Goal: Task Accomplishment & Management: Manage account settings

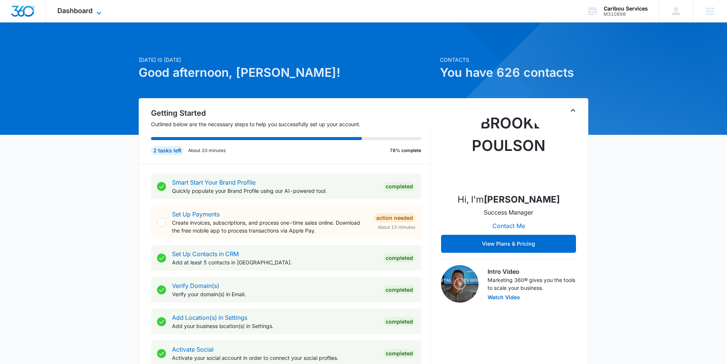
click at [95, 12] on icon at bounding box center [98, 13] width 9 height 9
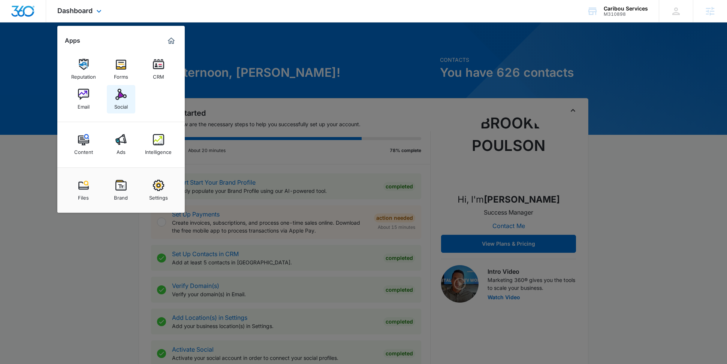
click at [120, 96] on img at bounding box center [120, 94] width 11 height 11
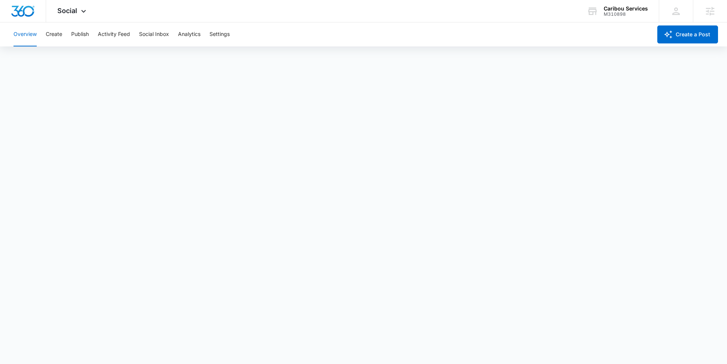
click at [64, 35] on div "Overview Create Publish Activity Feed Social Inbox Analytics Settings" at bounding box center [330, 34] width 643 height 24
click at [57, 37] on button "Create" at bounding box center [54, 34] width 16 height 24
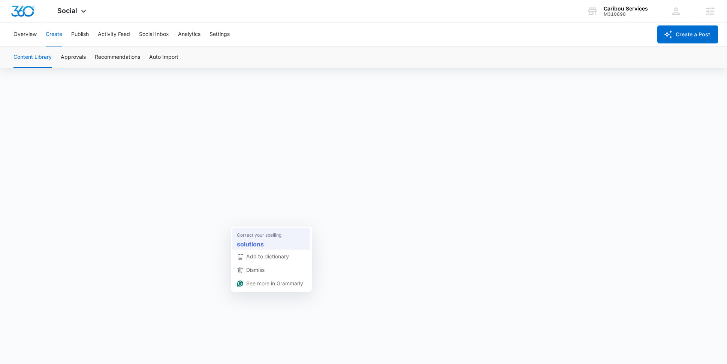
click at [254, 238] on div "solutions" at bounding box center [271, 244] width 72 height 12
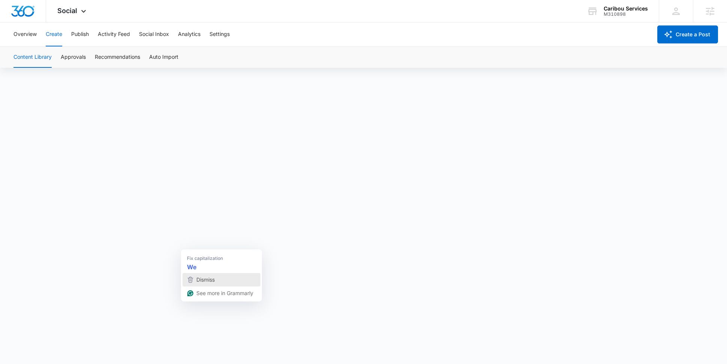
click at [193, 275] on div "Dismiss" at bounding box center [221, 279] width 71 height 11
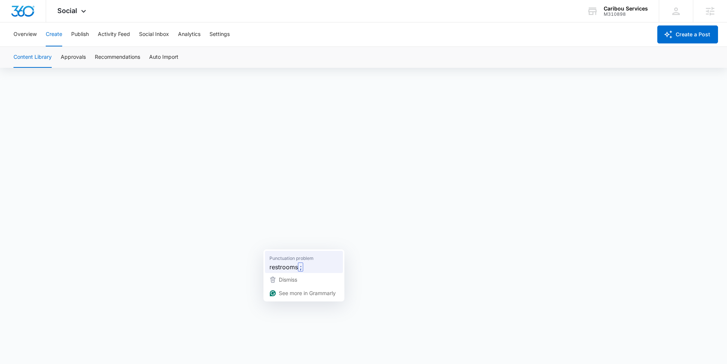
click at [293, 266] on span "restrooms" at bounding box center [284, 266] width 28 height 9
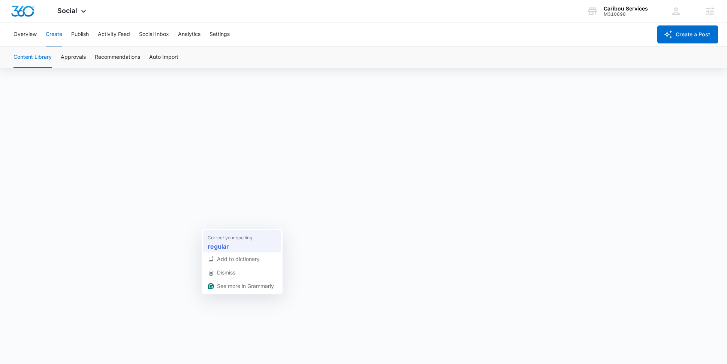
click at [232, 245] on div "regular" at bounding box center [242, 247] width 72 height 12
click at [220, 272] on strong "scheduling options" at bounding box center [215, 270] width 56 height 9
click at [251, 249] on div "and" at bounding box center [278, 255] width 72 height 12
click at [136, 36] on div "Overview Create Publish Activity Feed Social Inbox Analytics Settings" at bounding box center [330, 34] width 643 height 24
click at [80, 35] on button "Publish" at bounding box center [80, 34] width 18 height 24
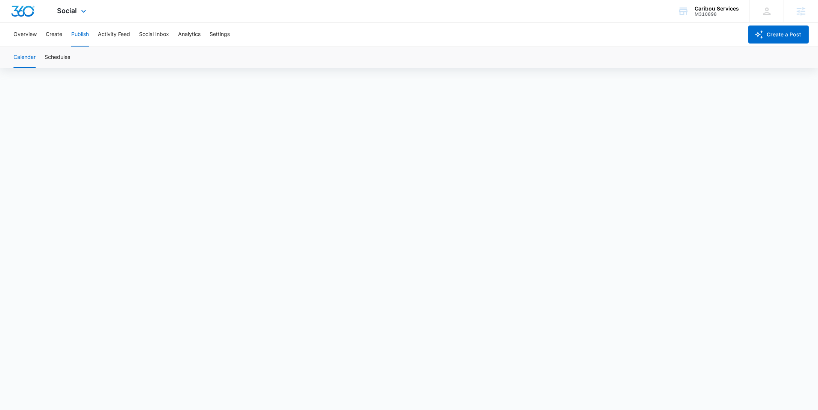
click at [406, 6] on div "Social Apps Reputation Forms CRM Email Social Content Ads Intelligence Files Br…" at bounding box center [409, 11] width 818 height 22
click at [52, 36] on button "Create" at bounding box center [54, 34] width 16 height 24
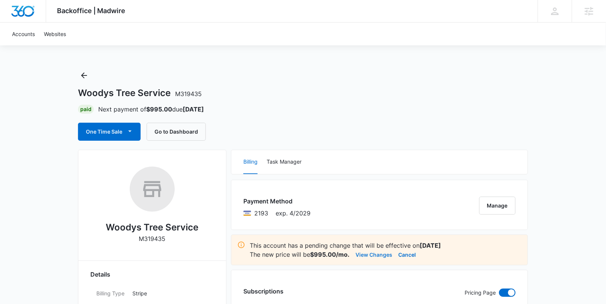
click at [376, 253] on button "View Changes" at bounding box center [373, 254] width 37 height 9
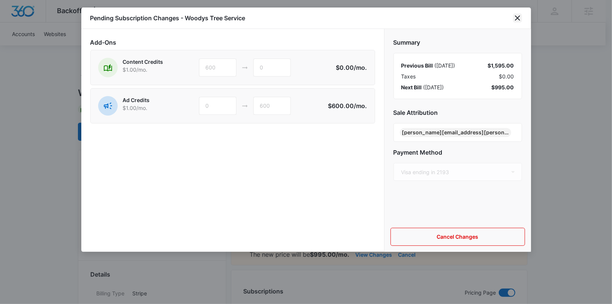
click at [521, 14] on icon "close" at bounding box center [517, 17] width 9 height 9
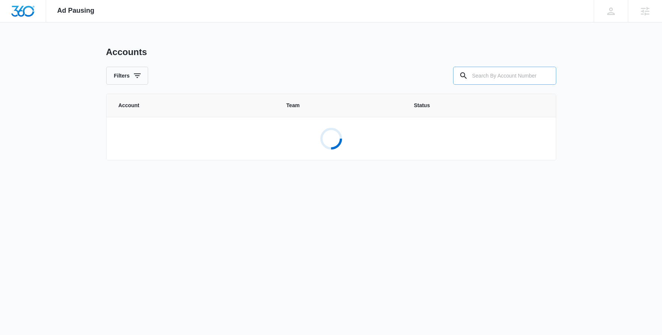
click at [488, 70] on input "text" at bounding box center [504, 76] width 103 height 18
paste input "M337136"
type input "M337136"
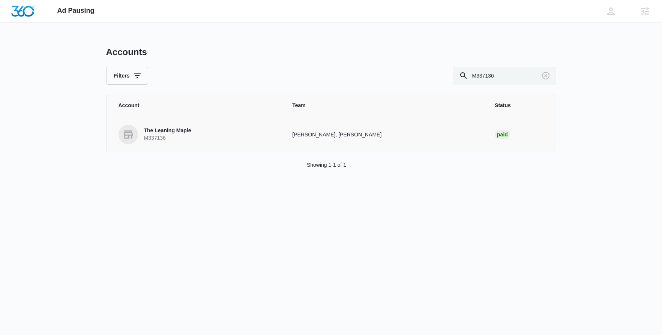
click at [158, 129] on p "The Leaning Maple" at bounding box center [167, 130] width 47 height 7
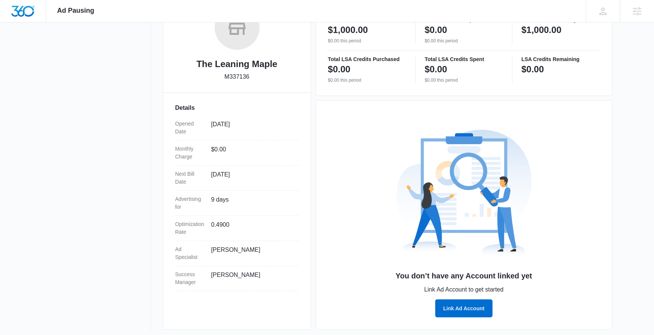
scroll to position [142, 0]
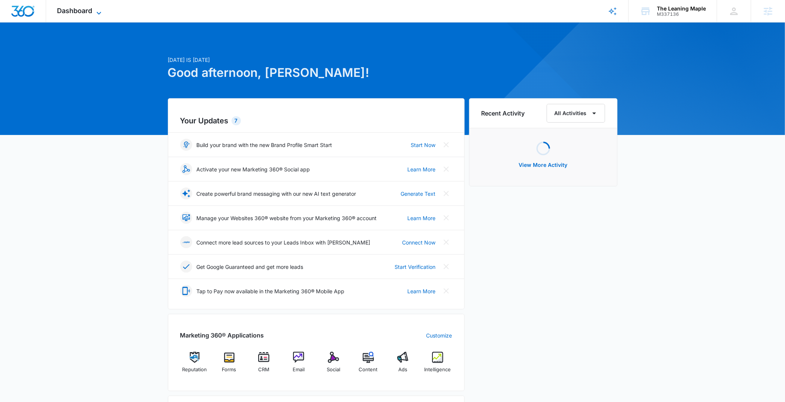
click at [90, 9] on span "Dashboard" at bounding box center [74, 11] width 35 height 8
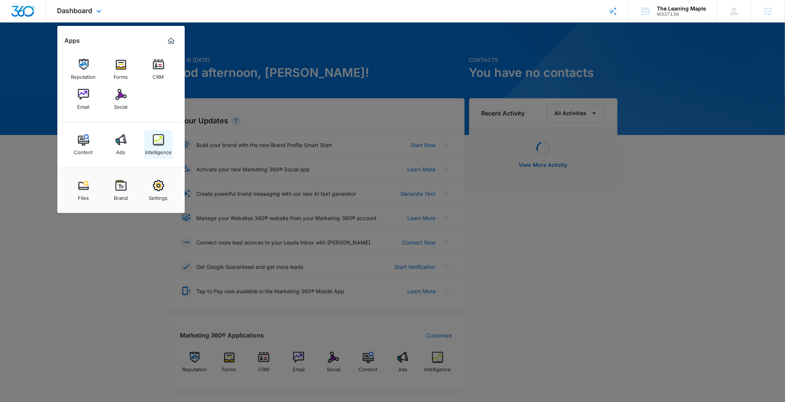
click at [162, 150] on div "Intelligence" at bounding box center [158, 150] width 27 height 10
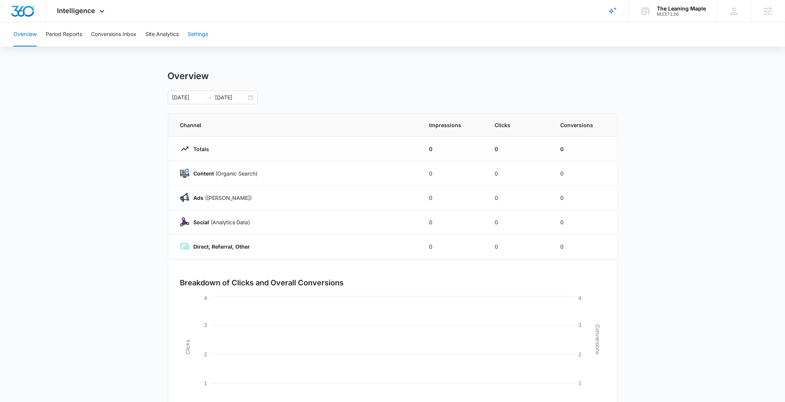
click at [194, 36] on button "Settings" at bounding box center [198, 34] width 20 height 24
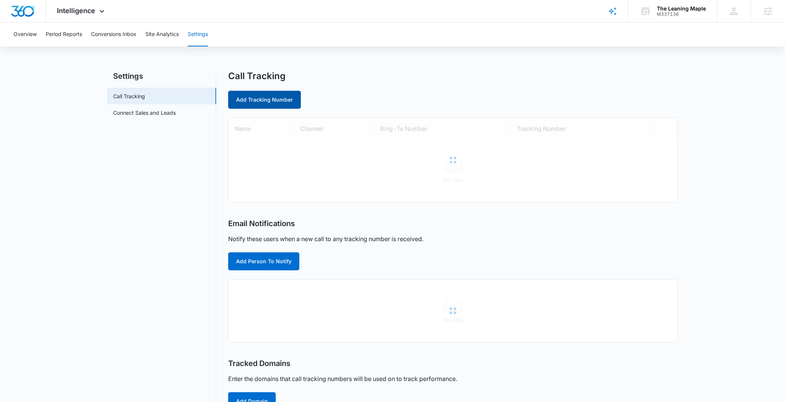
click at [257, 98] on link "Add Tracking Number" at bounding box center [264, 100] width 73 height 18
select select "by_area_code"
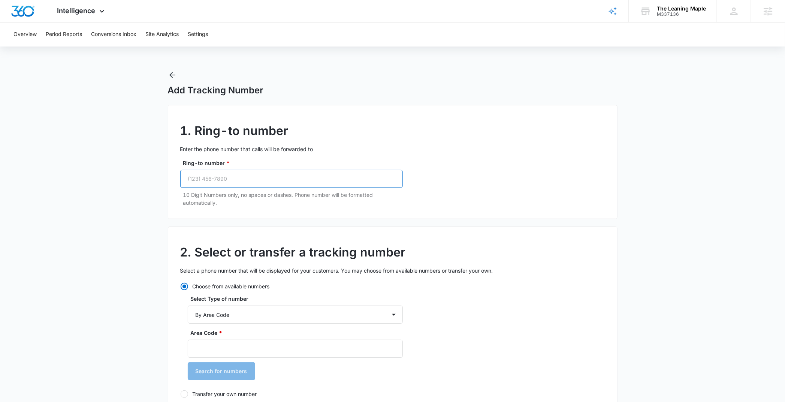
click at [252, 178] on input "Ring-to number *" at bounding box center [291, 179] width 223 height 18
paste input "(360) 706-2905"
type input "(360) 706-2905"
click at [406, 148] on p "Enter the phone number that calls will be forwarded to" at bounding box center [392, 149] width 425 height 8
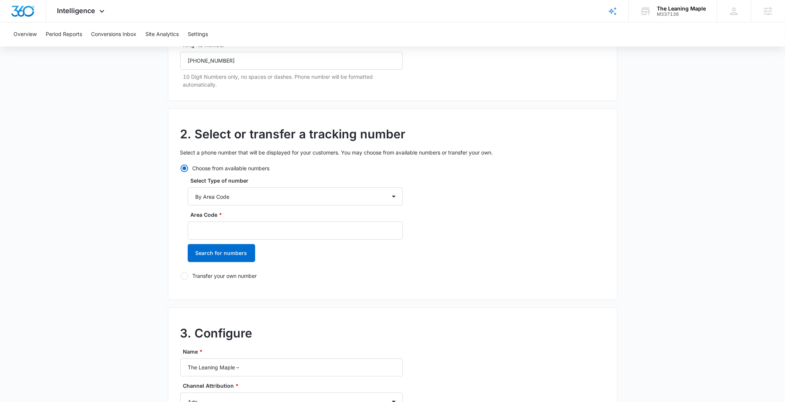
scroll to position [214, 0]
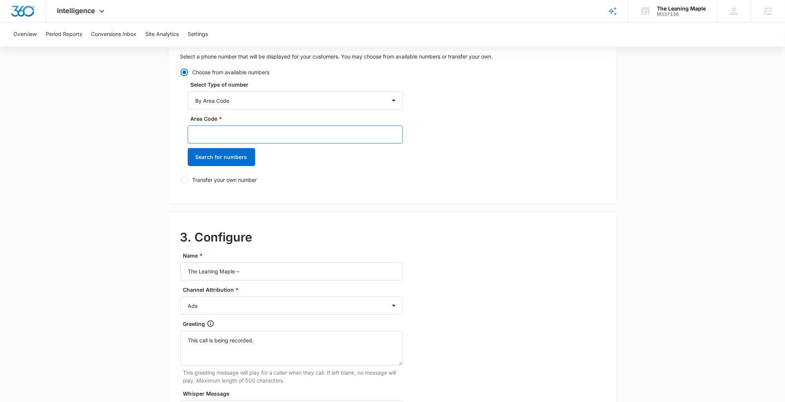
click at [207, 136] on input "Area Code *" at bounding box center [295, 135] width 215 height 18
paste input "3607062905"
drag, startPoint x: 245, startPoint y: 139, endPoint x: 205, endPoint y: 136, distance: 40.5
click at [205, 136] on input "3607062905" at bounding box center [295, 135] width 215 height 18
type input "360"
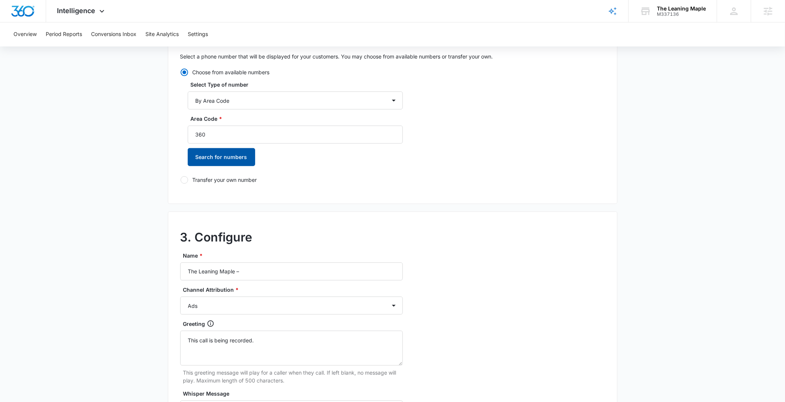
click at [211, 163] on button "Search for numbers" at bounding box center [221, 157] width 67 height 18
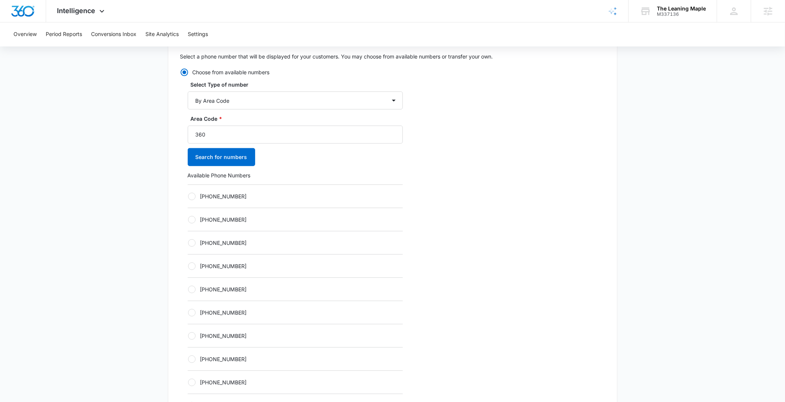
click at [193, 287] on div at bounding box center [191, 289] width 7 height 7
click at [188, 289] on input "+13602297976" at bounding box center [188, 289] width 0 height 0
radio input "true"
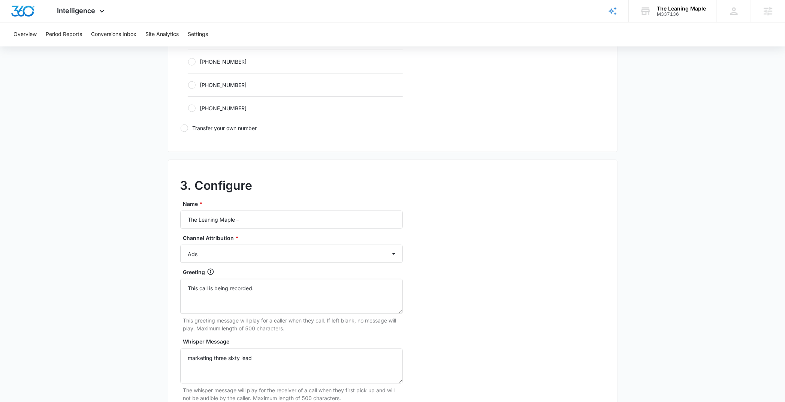
scroll to position [519, 0]
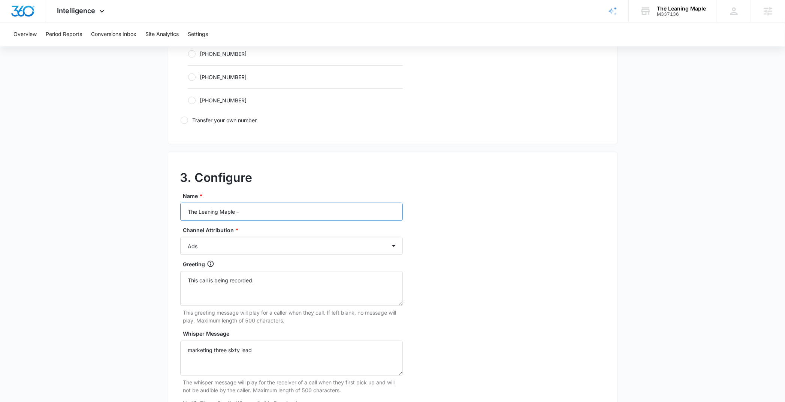
click at [287, 211] on input "The Leaning Maple –" at bounding box center [291, 212] width 223 height 18
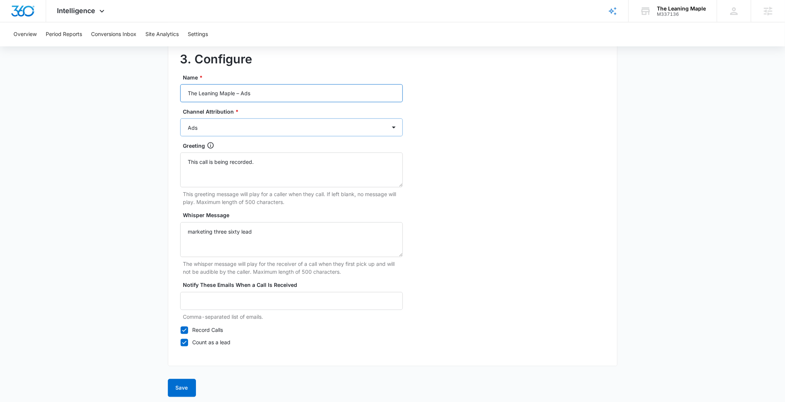
scroll to position [639, 0]
type input "The Leaning Maple – Ads"
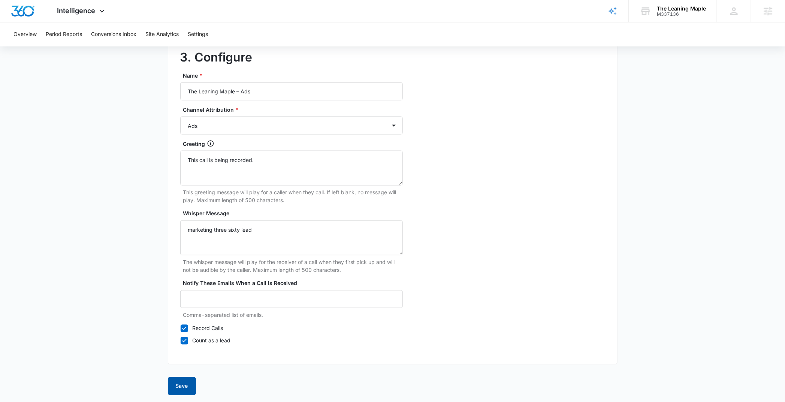
click at [185, 386] on button "Save" at bounding box center [182, 386] width 28 height 18
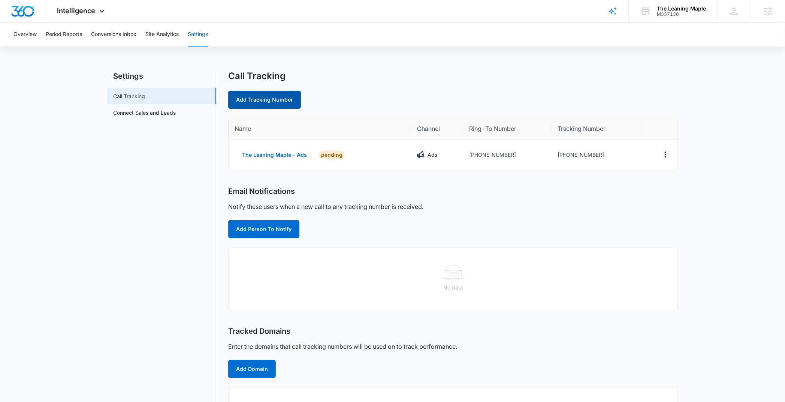
click at [277, 103] on link "Add Tracking Number" at bounding box center [264, 100] width 73 height 18
select select "by_area_code"
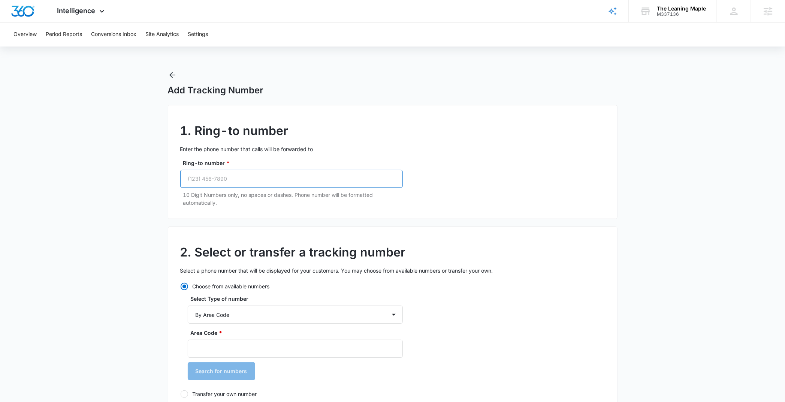
click at [230, 182] on input "Ring-to number *" at bounding box center [291, 179] width 223 height 18
paste input "(360) 706-2905"
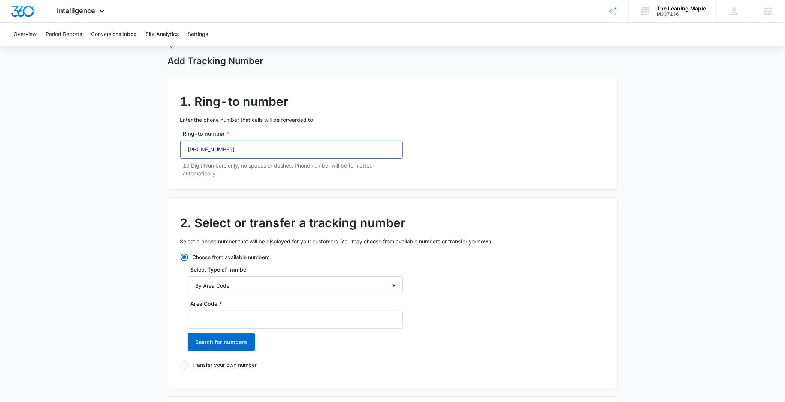
scroll to position [91, 0]
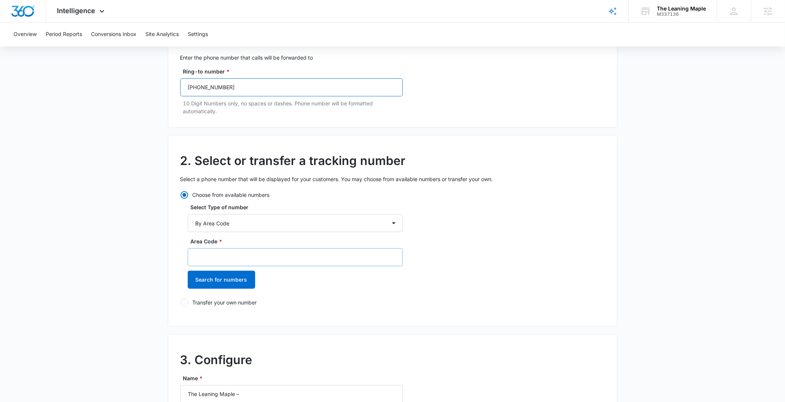
type input "(360) 706-2905"
click at [211, 253] on input "Area Code *" at bounding box center [295, 257] width 215 height 18
paste input "3607062905"
drag, startPoint x: 219, startPoint y: 258, endPoint x: 205, endPoint y: 259, distance: 13.5
click at [205, 259] on input "3607062905" at bounding box center [295, 257] width 215 height 18
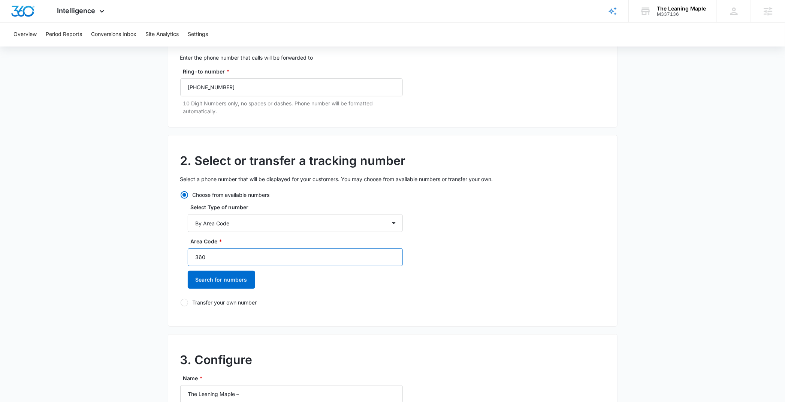
type input "360"
click at [207, 290] on div "Area Code * 360 Search for numbers" at bounding box center [295, 265] width 215 height 57
click at [210, 283] on button "Search for numbers" at bounding box center [221, 280] width 67 height 18
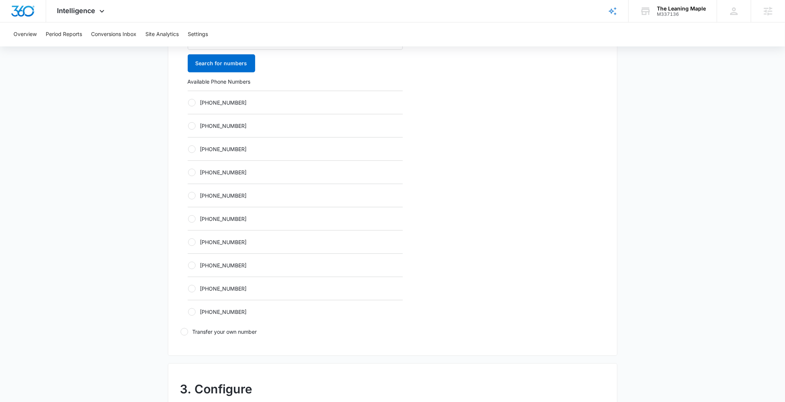
click at [217, 240] on label "+13603022364" at bounding box center [295, 242] width 215 height 8
click at [188, 242] on input "+13603022364" at bounding box center [188, 242] width 0 height 0
radio input "true"
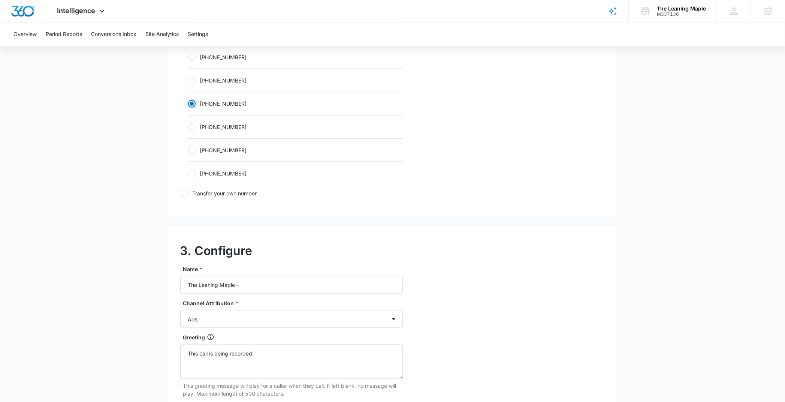
scroll to position [497, 0]
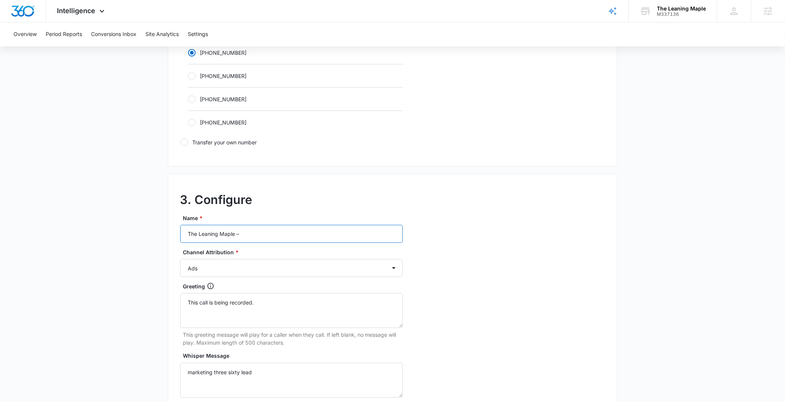
click at [286, 229] on input "The Leaning Maple –" at bounding box center [291, 234] width 223 height 18
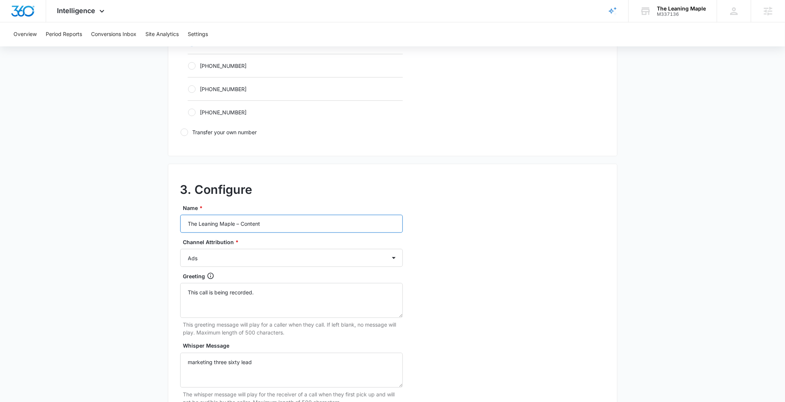
scroll to position [518, 0]
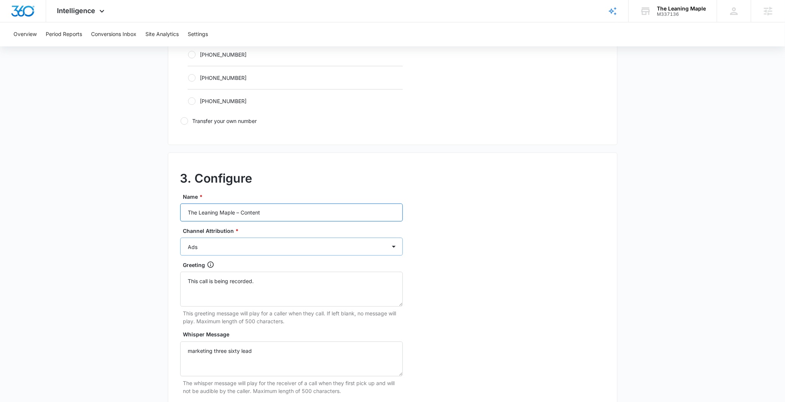
type input "The Leaning Maple – Content"
click at [190, 246] on select "Ads Local Service Ads Content Social Other" at bounding box center [291, 247] width 223 height 18
select select "CONTENT"
click at [180, 238] on select "Ads Local Service Ads Content Social Other" at bounding box center [291, 247] width 223 height 18
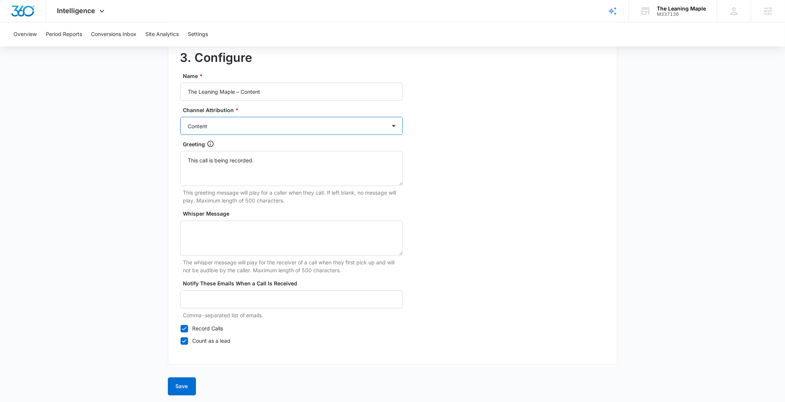
scroll to position [639, 0]
click at [190, 382] on button "Save" at bounding box center [182, 386] width 28 height 18
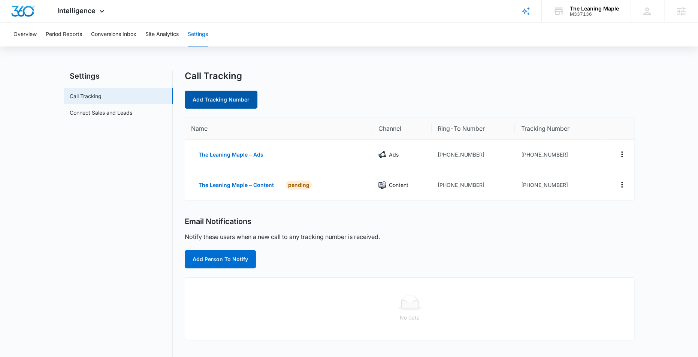
click at [242, 97] on link "Add Tracking Number" at bounding box center [221, 100] width 73 height 18
select select "by_area_code"
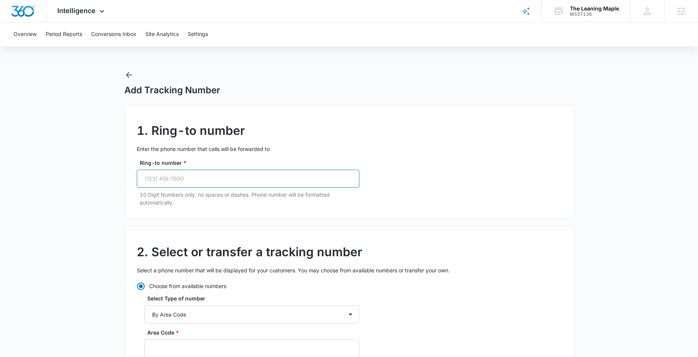
click at [210, 183] on input "Ring-to number *" at bounding box center [248, 179] width 223 height 18
paste input "(360) 706-2905"
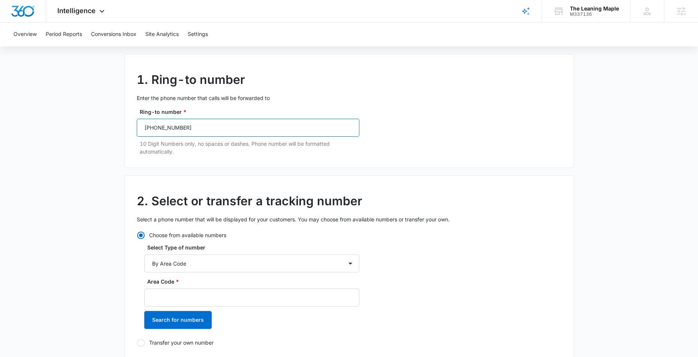
scroll to position [184, 0]
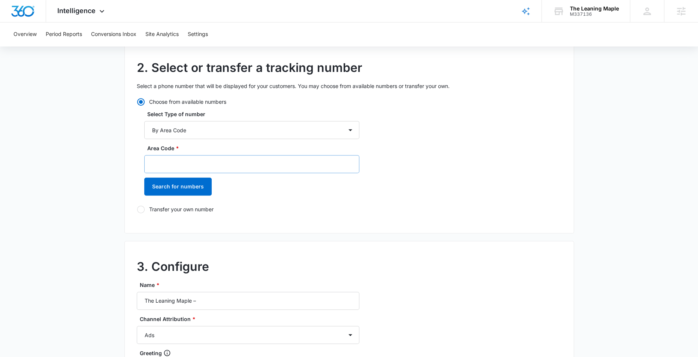
type input "(360) 706-2905"
click at [172, 160] on input "Area Code *" at bounding box center [251, 164] width 215 height 18
paste input "3607062905"
drag, startPoint x: 187, startPoint y: 165, endPoint x: 160, endPoint y: 166, distance: 27.0
click at [160, 166] on input "3607062905" at bounding box center [251, 164] width 215 height 18
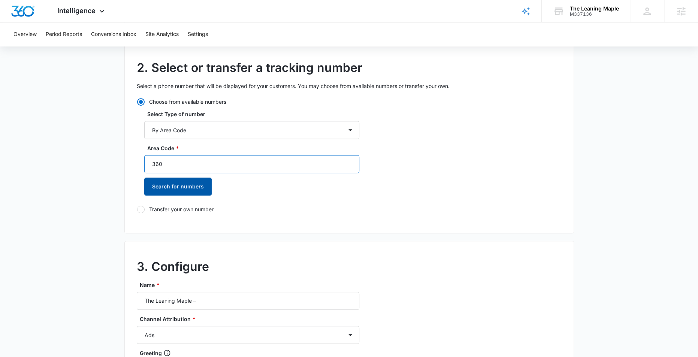
type input "360"
click at [165, 184] on button "Search for numbers" at bounding box center [177, 187] width 67 height 18
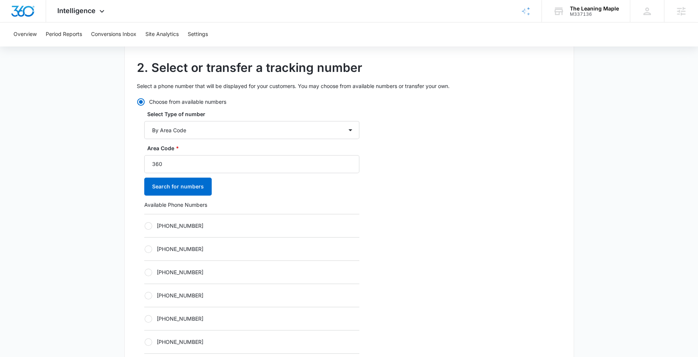
click at [170, 247] on label "+13602297306" at bounding box center [251, 249] width 215 height 8
click at [145, 249] on input "+13602297306" at bounding box center [144, 249] width 0 height 0
radio input "true"
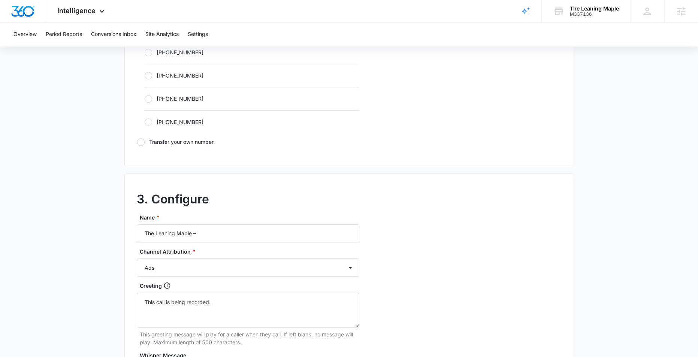
scroll to position [531, 0]
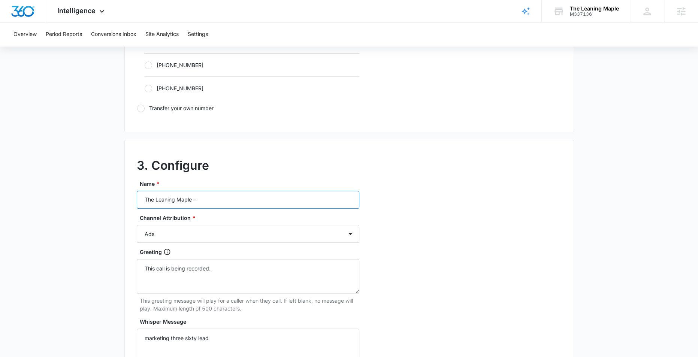
click at [250, 201] on input "The Leaning Maple –" at bounding box center [248, 200] width 223 height 18
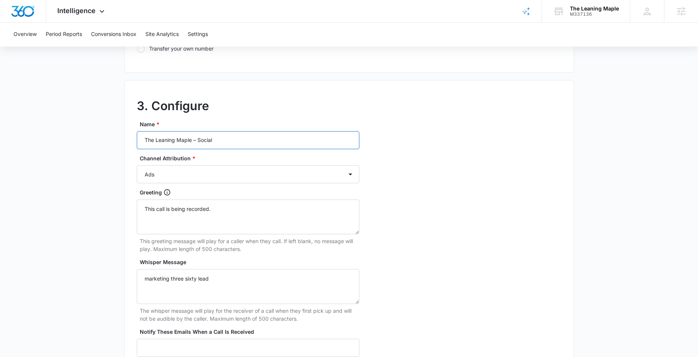
scroll to position [594, 0]
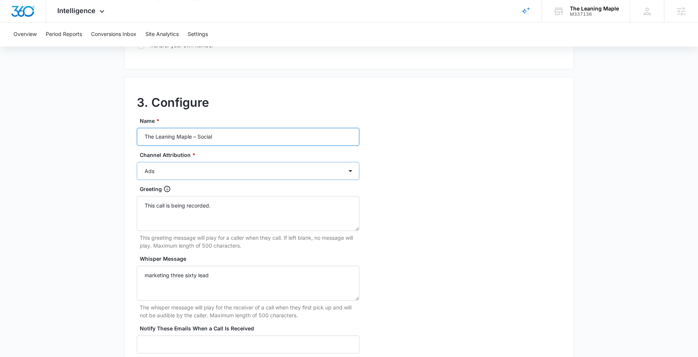
type input "The Leaning Maple – Social"
click at [161, 169] on select "Ads Local Service Ads Content Social Other" at bounding box center [248, 171] width 223 height 18
select select "SOCIAL"
click at [137, 162] on select "Ads Local Service Ads Content Social Other" at bounding box center [248, 171] width 223 height 18
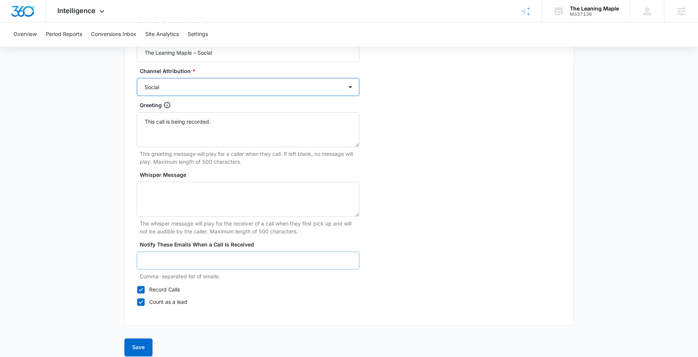
scroll to position [684, 0]
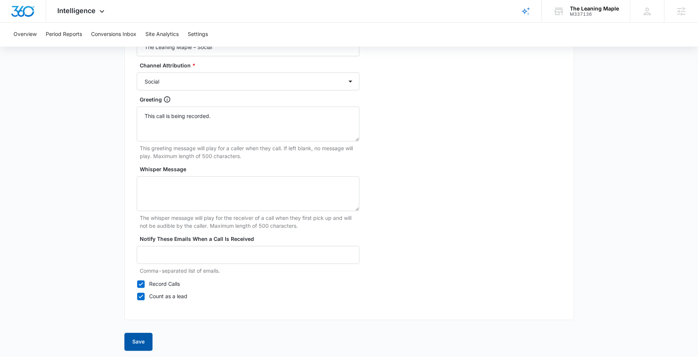
click at [141, 339] on button "Save" at bounding box center [138, 342] width 28 height 18
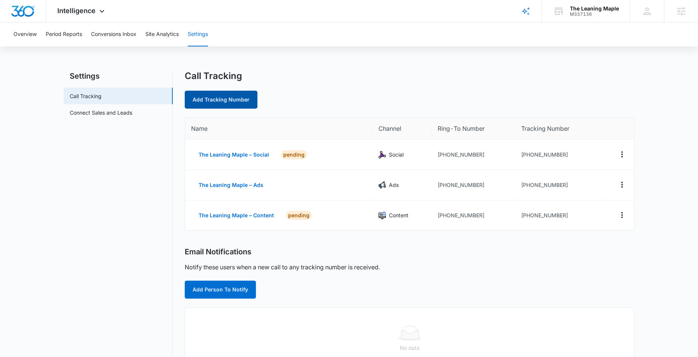
click at [229, 98] on link "Add Tracking Number" at bounding box center [221, 100] width 73 height 18
select select "by_area_code"
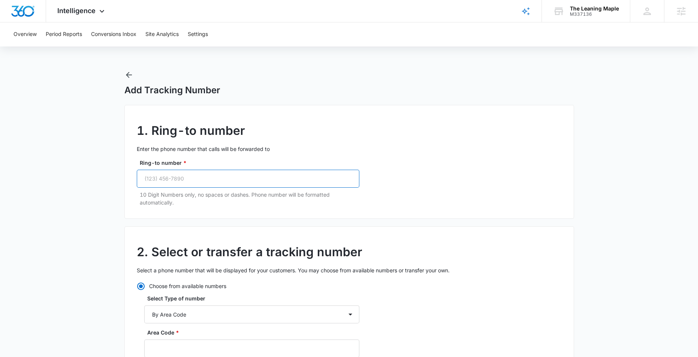
click at [224, 175] on input "Ring-to number *" at bounding box center [248, 179] width 223 height 18
paste input "(360) 706-2905"
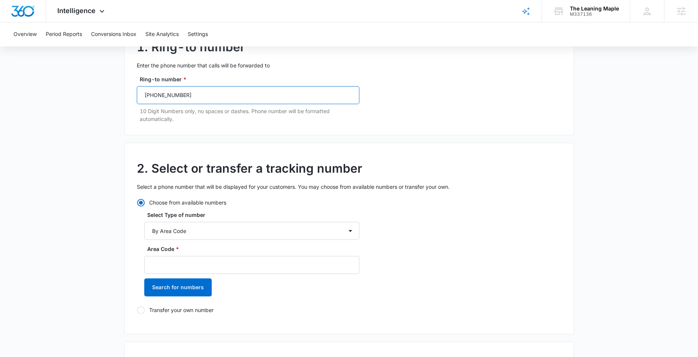
scroll to position [84, 0]
type input "(360) 706-2905"
click at [172, 258] on input "Area Code *" at bounding box center [251, 265] width 215 height 18
paste input "3607062905"
drag, startPoint x: 172, startPoint y: 265, endPoint x: 163, endPoint y: 266, distance: 8.7
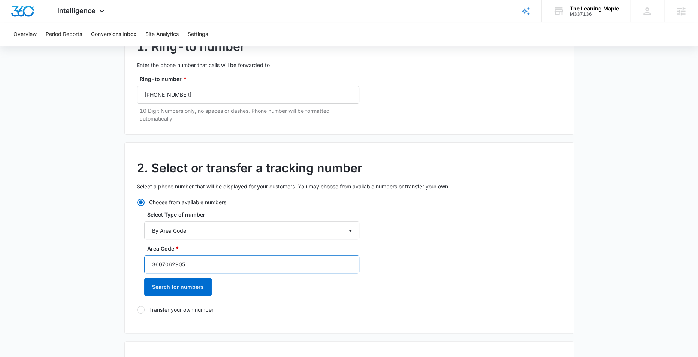
click at [163, 266] on input "3607062905" at bounding box center [251, 265] width 215 height 18
type input "360"
click at [180, 287] on button "Search for numbers" at bounding box center [177, 287] width 67 height 18
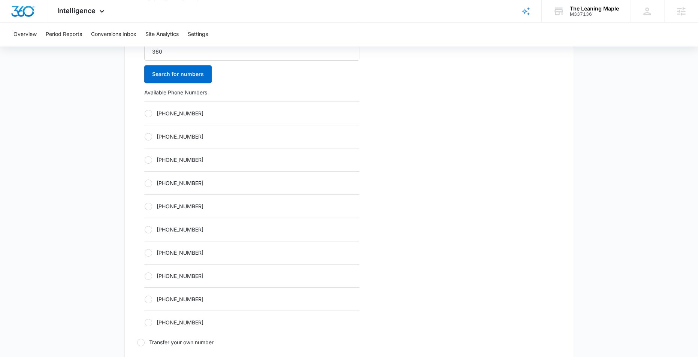
click at [177, 205] on label "+13603022327" at bounding box center [251, 206] width 215 height 8
click at [145, 206] on input "+13603022327" at bounding box center [144, 206] width 0 height 0
radio input "true"
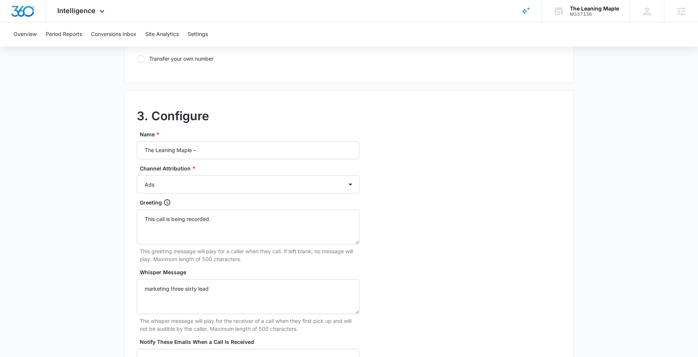
scroll to position [603, 0]
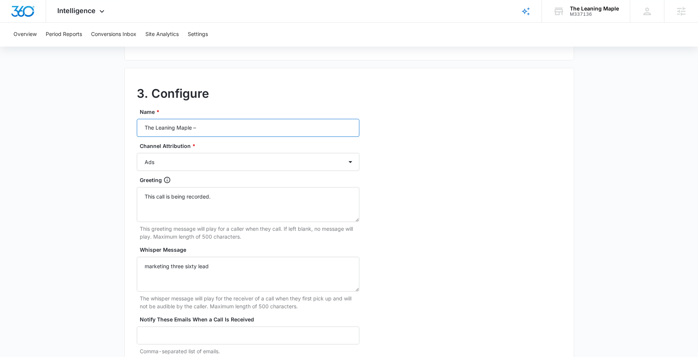
click at [234, 124] on input "The Leaning Maple –" at bounding box center [248, 128] width 223 height 18
type input "The Leaning Maple – Other"
click at [156, 164] on select "Ads Local Service Ads Content Social Other" at bounding box center [248, 162] width 223 height 18
select select "CONTENT"
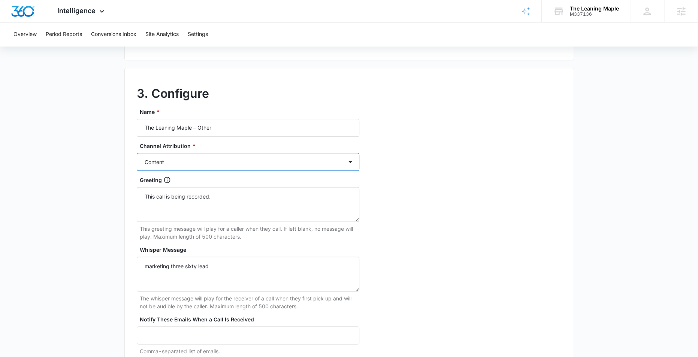
click at [137, 153] on select "Ads Local Service Ads Content Social Other" at bounding box center [248, 162] width 223 height 18
click at [148, 157] on select "Ads Local Service Ads Content Social Other" at bounding box center [248, 162] width 223 height 18
select select "OTHER"
click at [137, 153] on select "Ads Local Service Ads Content Social Other" at bounding box center [248, 162] width 223 height 18
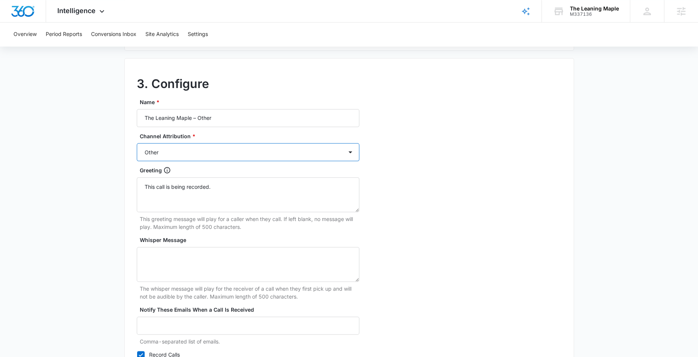
scroll to position [684, 0]
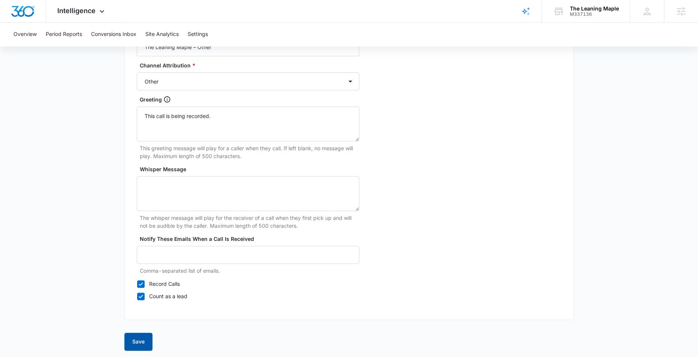
click at [138, 339] on button "Save" at bounding box center [138, 342] width 28 height 18
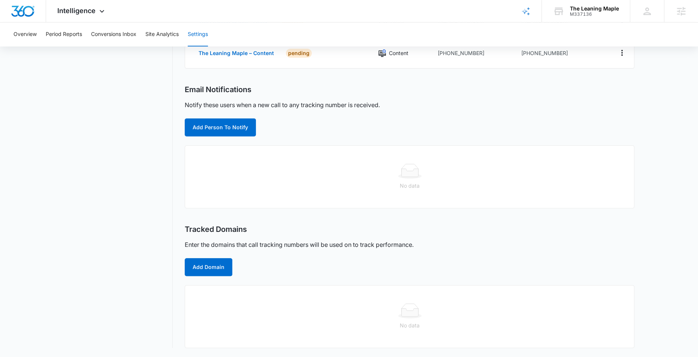
scroll to position [206, 0]
click at [229, 118] on button "Add Person To Notify" at bounding box center [220, 127] width 71 height 18
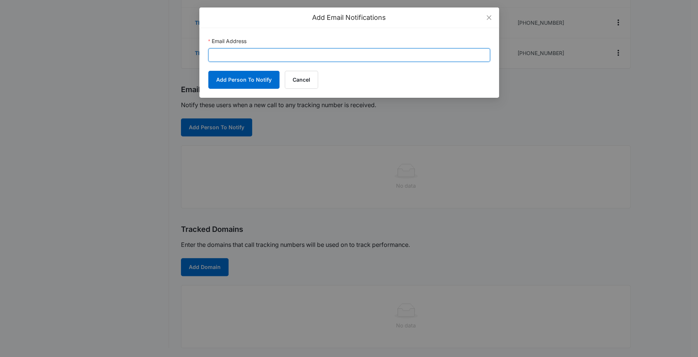
click at [277, 57] on input "Email Address" at bounding box center [349, 54] width 282 height 13
paste input "becky@theleaningmaple.com cody@theleaningmaple.com kinsey.smtih@madwire.com"
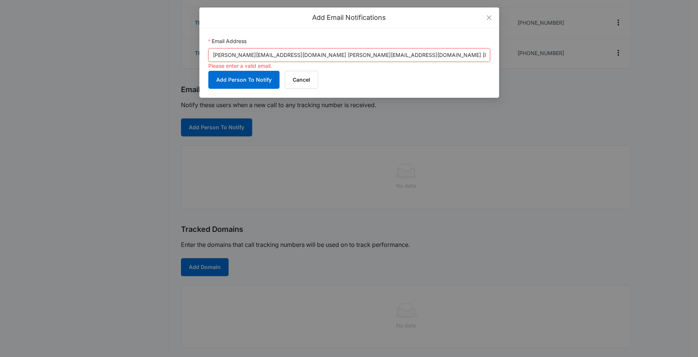
click at [287, 55] on input "becky@theleaningmaple.com cody@theleaningmaple.com kinsey.smtih@madwire.com" at bounding box center [349, 54] width 282 height 13
click at [358, 54] on input "becky@theleaningmaple.com, cody@theleaningmaple.com kinsey.smtih@madwire.com" at bounding box center [349, 54] width 282 height 13
type input "becky@theleaningmaple.com, cody@theleaningmaple.com, kinsey.smtih@madwire.com"
click at [248, 79] on button "Add Person To Notify" at bounding box center [243, 80] width 71 height 18
click at [299, 58] on input "becky@theleaningmaple.com, cody@theleaningmaple.com, kinsey.smtih@madwire.com" at bounding box center [349, 54] width 282 height 13
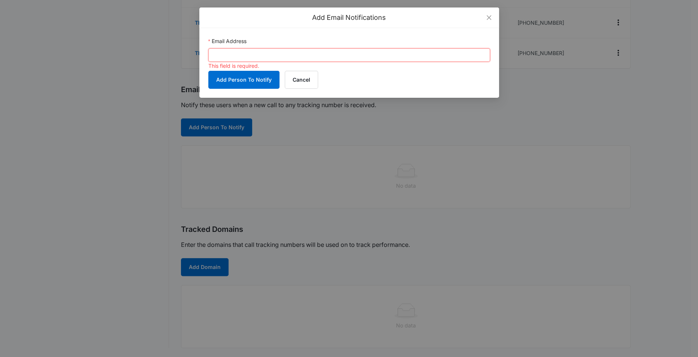
paste input "becky@theleaningmaple.com cody@theleaningmaple.com kinsey.smtih@madwire.com"
drag, startPoint x: 402, startPoint y: 55, endPoint x: 284, endPoint y: 55, distance: 117.3
click at [284, 55] on input "becky@theleaningmaple.com cody@theleaningmaple.com kinsey.smtih@madwire.com" at bounding box center [349, 54] width 282 height 13
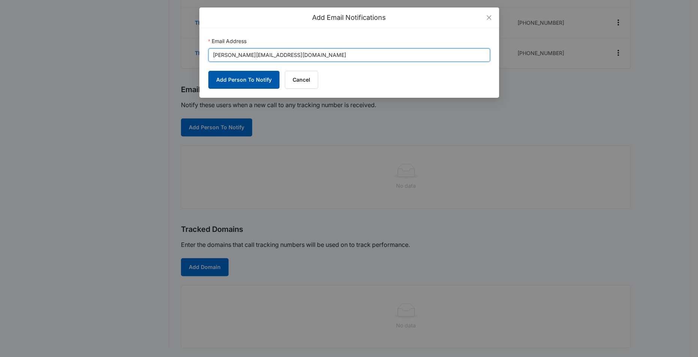
type input "[PERSON_NAME][EMAIL_ADDRESS][DOMAIN_NAME]"
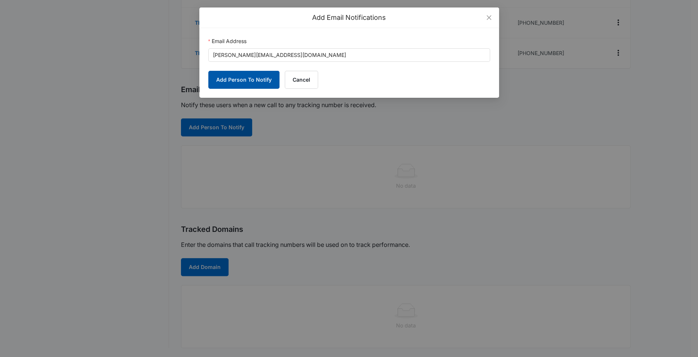
click at [222, 81] on button "Add Person To Notify" at bounding box center [243, 80] width 71 height 18
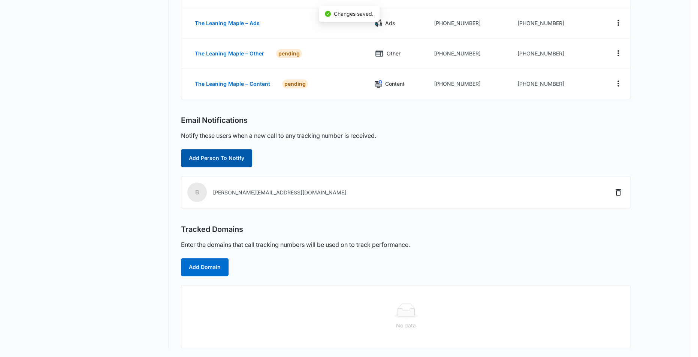
scroll to position [168, 0]
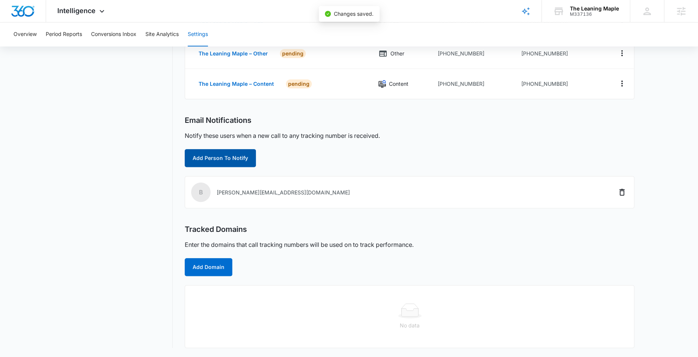
click at [220, 149] on button "Add Person To Notify" at bounding box center [220, 158] width 71 height 18
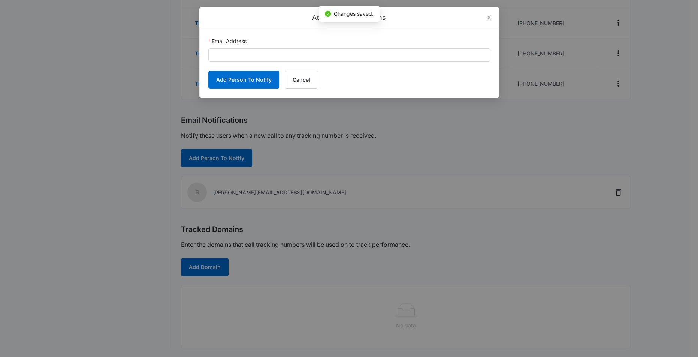
click at [267, 47] on div "Email Address" at bounding box center [349, 42] width 282 height 11
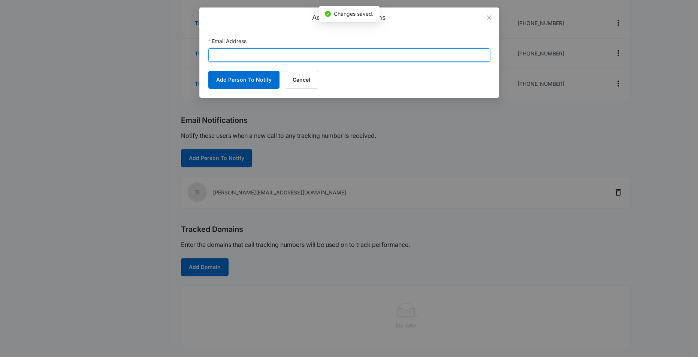
click at [267, 51] on input "Email Address" at bounding box center [349, 54] width 282 height 13
paste input "cody@theleaningmaple.com kinsey.smtih@madwire.com"
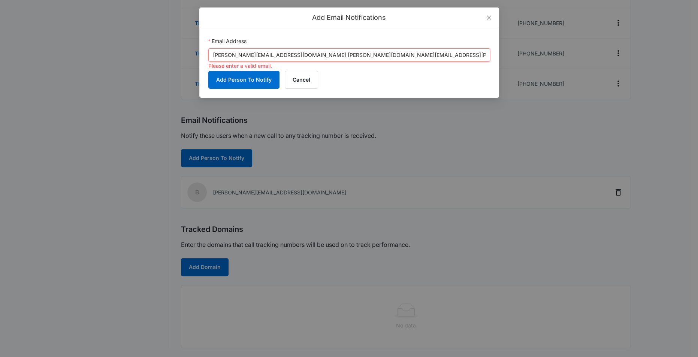
drag, startPoint x: 347, startPoint y: 54, endPoint x: 285, endPoint y: 58, distance: 62.7
click at [285, 58] on input "cody@theleaningmaple.com kinsey.smtih@madwire.com" at bounding box center [349, 54] width 282 height 13
click at [215, 57] on input "cody@theleaningmaple.com" at bounding box center [349, 54] width 282 height 13
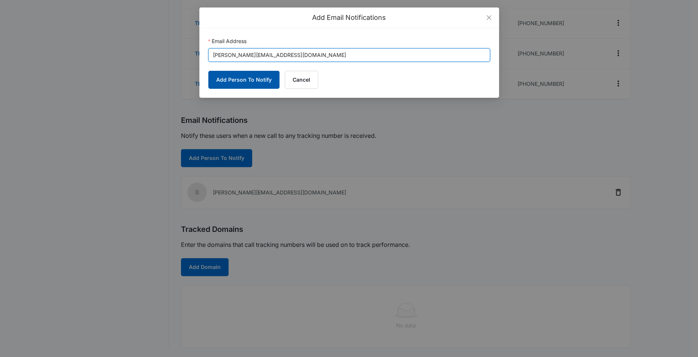
type input "cody@theleaningmaple.com"
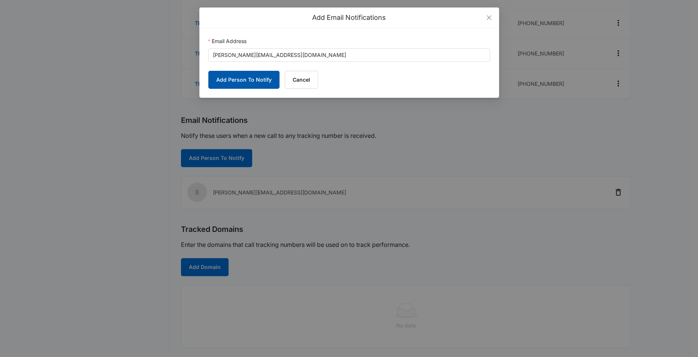
click at [221, 78] on button "Add Person To Notify" at bounding box center [243, 80] width 71 height 18
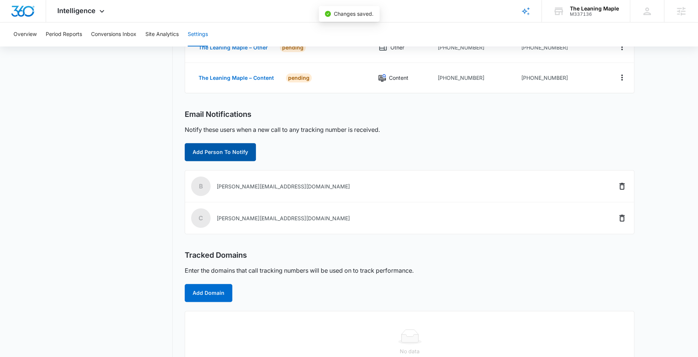
click at [228, 152] on button "Add Person To Notify" at bounding box center [220, 152] width 71 height 18
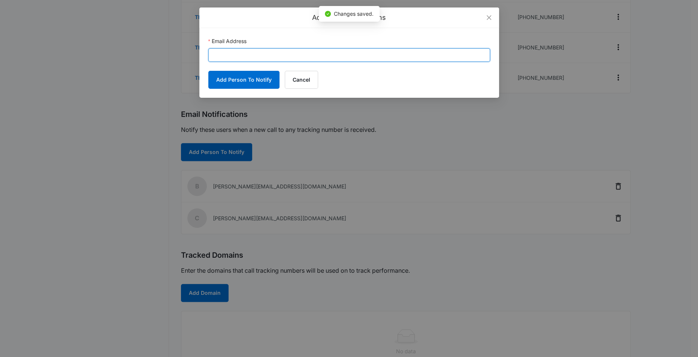
click at [255, 51] on input "Email Address" at bounding box center [349, 54] width 282 height 13
paste input "kinsey.smtih@madwire.com"
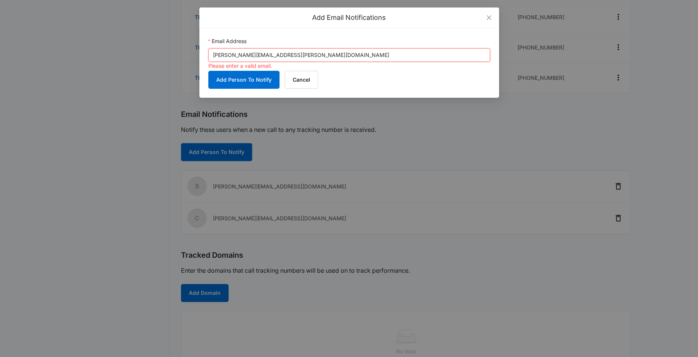
drag, startPoint x: 214, startPoint y: 57, endPoint x: 222, endPoint y: 62, distance: 8.8
click at [214, 57] on input "kinsey.smtih@madwire.com" at bounding box center [349, 54] width 282 height 13
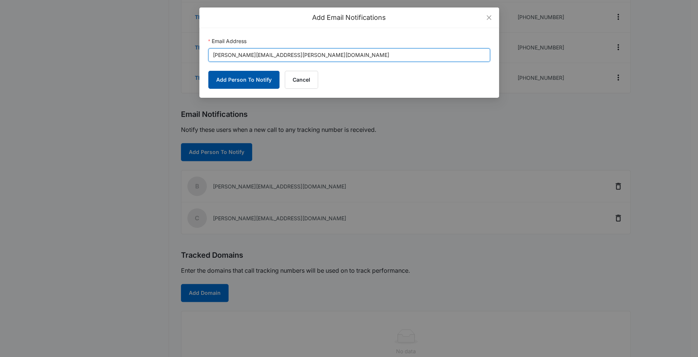
type input "kinsey.smtih@madwire.com"
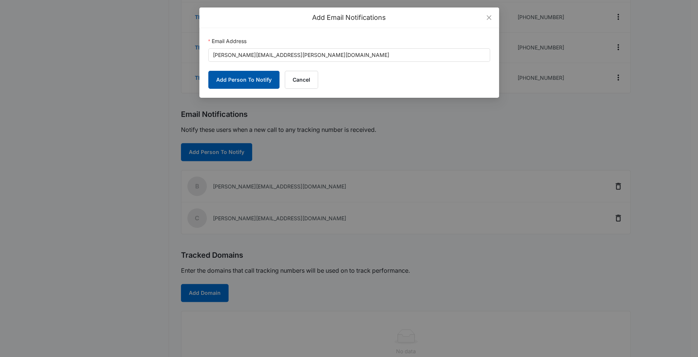
click at [252, 79] on button "Add Person To Notify" at bounding box center [243, 80] width 71 height 18
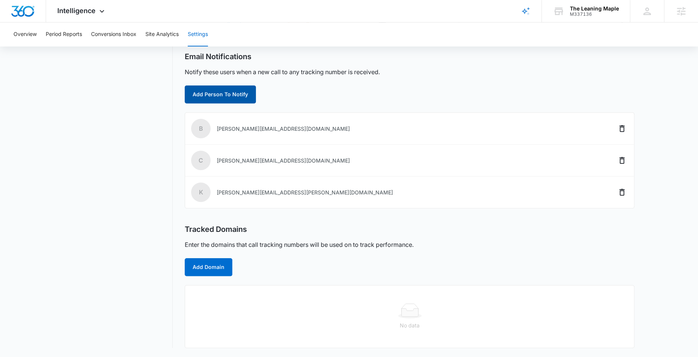
scroll to position [232, 0]
click at [222, 258] on button "Add Domain" at bounding box center [209, 267] width 48 height 18
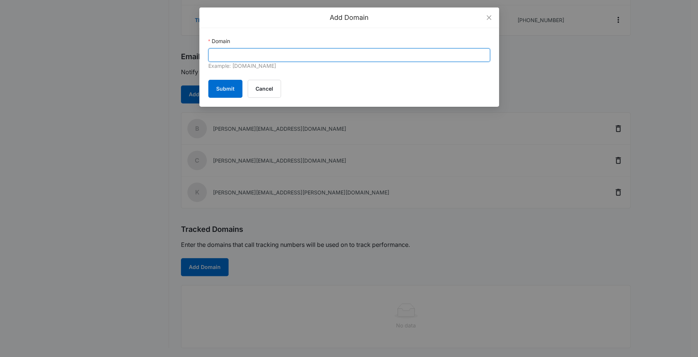
click at [264, 51] on input "Domain" at bounding box center [349, 54] width 282 height 13
paste input "https://theleaningmaple.com/"
click at [230, 58] on input "https://theleaningmaple.com/" at bounding box center [349, 54] width 282 height 13
click at [285, 58] on input "theleaningmaple.com/" at bounding box center [349, 54] width 282 height 13
type input "theleaningmaple.com"
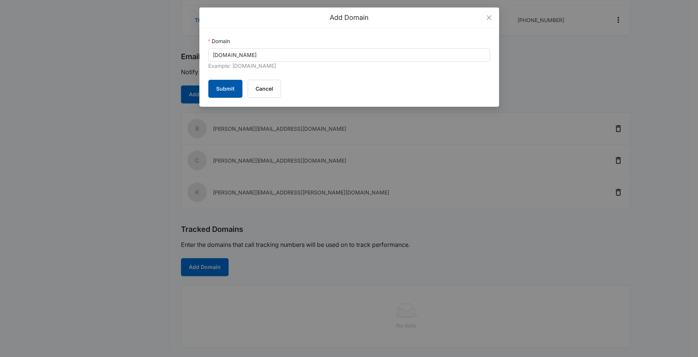
click at [226, 86] on button "Submit" at bounding box center [225, 89] width 34 height 18
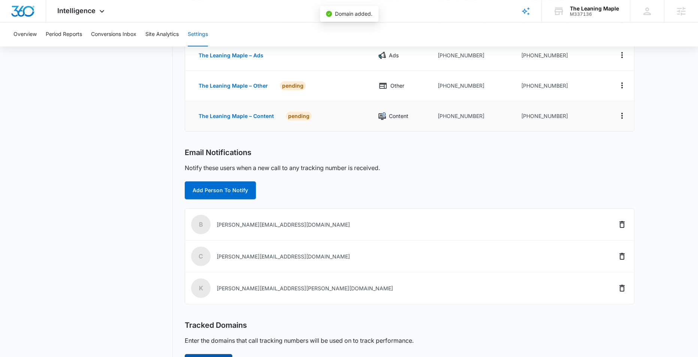
scroll to position [88, 0]
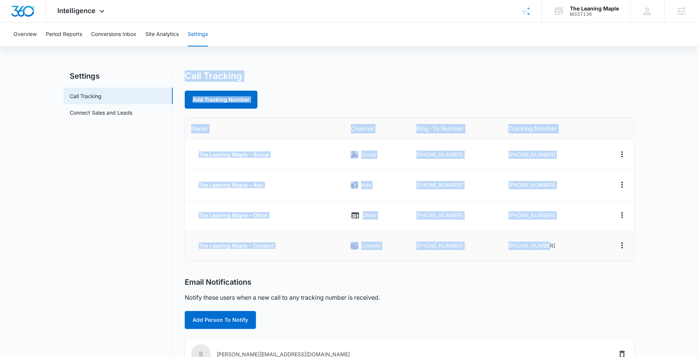
drag, startPoint x: 185, startPoint y: 75, endPoint x: 544, endPoint y: 252, distance: 400.1
click at [544, 252] on div "Call Tracking Add Tracking Number Name Channel Ring-To Number Tracking Number T…" at bounding box center [410, 302] width 450 height 465
copy div "Call Tracking Add Tracking Number Name Channel Ring-To Number Tracking Number T…"
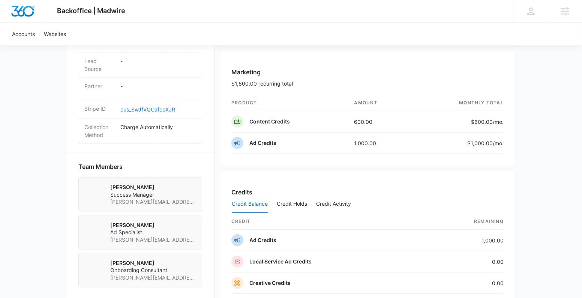
scroll to position [423, 0]
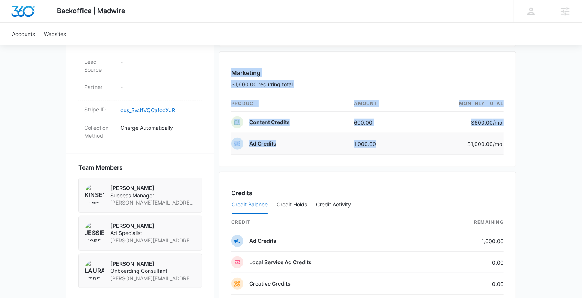
drag, startPoint x: 231, startPoint y: 69, endPoint x: 411, endPoint y: 141, distance: 193.2
click at [411, 141] on div "Marketing $1,600.00 recurring total product amount monthly total Content Credit…" at bounding box center [367, 108] width 297 height 115
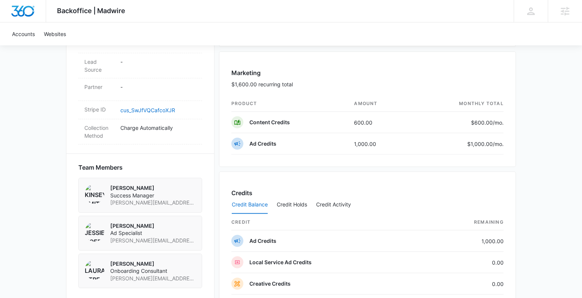
click at [282, 25] on div "Accounts Websites" at bounding box center [290, 33] width 567 height 23
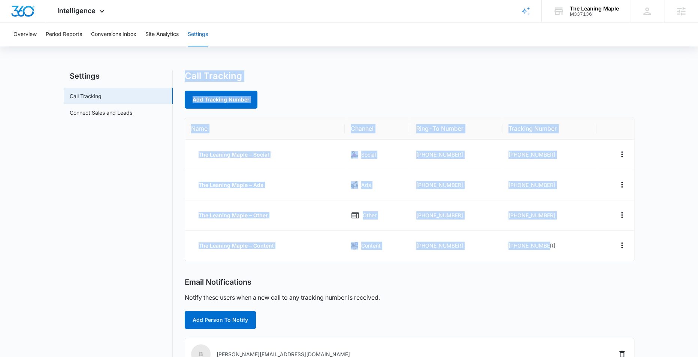
click at [418, 90] on div "Call Tracking Add Tracking Number" at bounding box center [410, 89] width 450 height 38
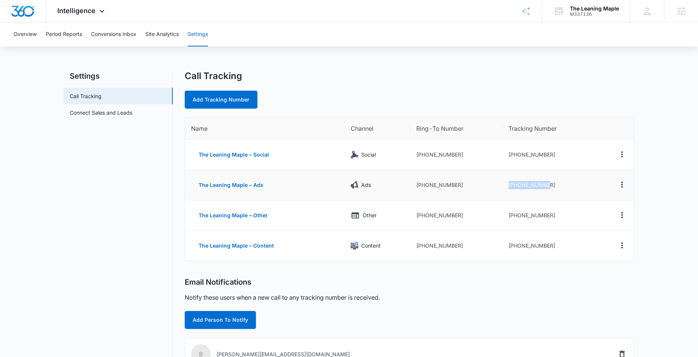
drag, startPoint x: 558, startPoint y: 185, endPoint x: 508, endPoint y: 183, distance: 50.6
click at [508, 183] on td "[PHONE_NUMBER]" at bounding box center [550, 185] width 94 height 30
copy td "[PHONE_NUMBER]"
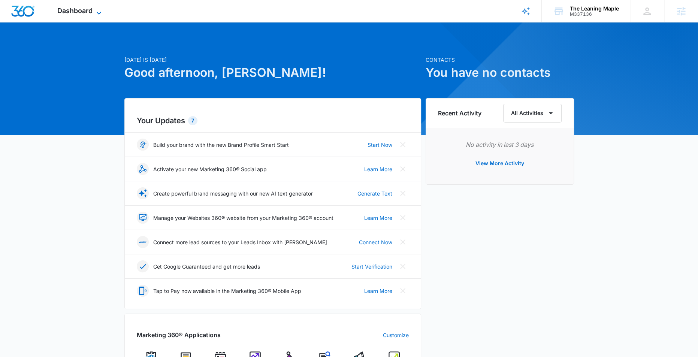
click at [97, 11] on icon at bounding box center [98, 13] width 9 height 9
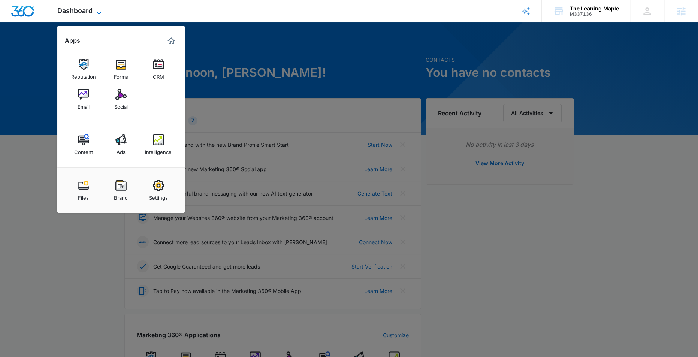
click at [99, 12] on icon at bounding box center [98, 13] width 9 height 9
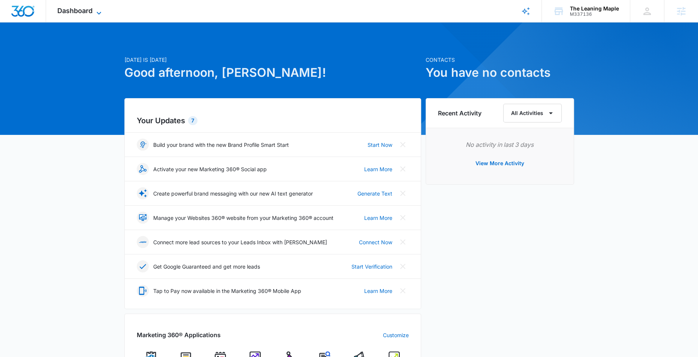
click at [96, 9] on icon at bounding box center [98, 13] width 9 height 9
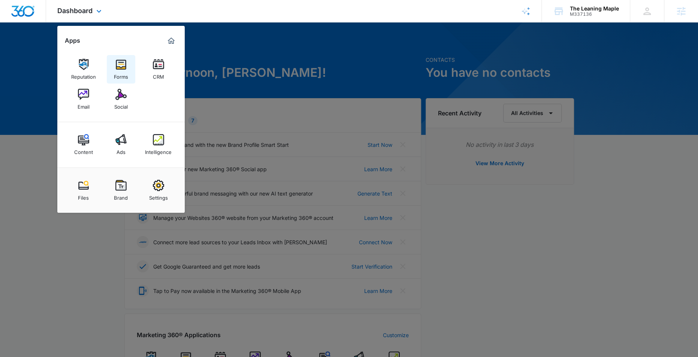
click at [123, 70] on div "Forms" at bounding box center [121, 75] width 14 height 10
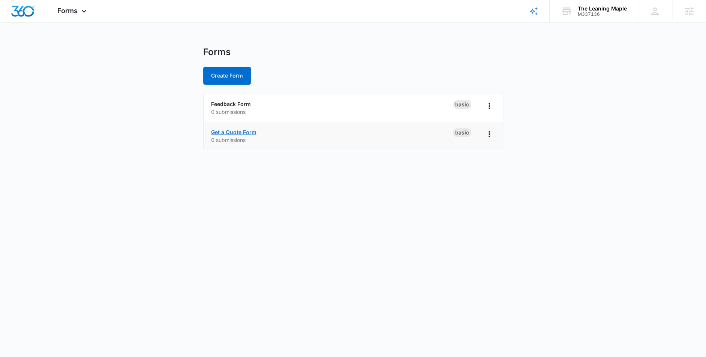
click at [247, 131] on link "Get a Quote Form" at bounding box center [233, 132] width 45 height 6
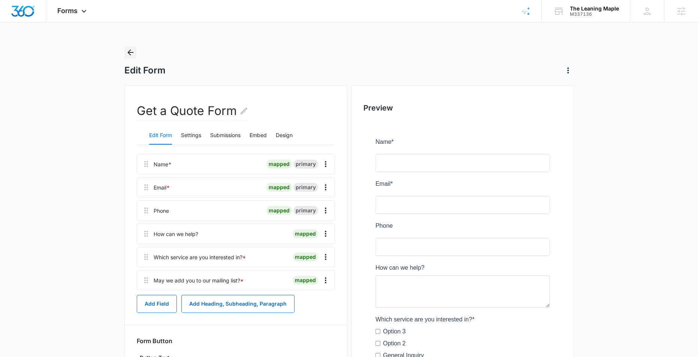
click at [129, 51] on icon "Back" at bounding box center [130, 52] width 9 height 9
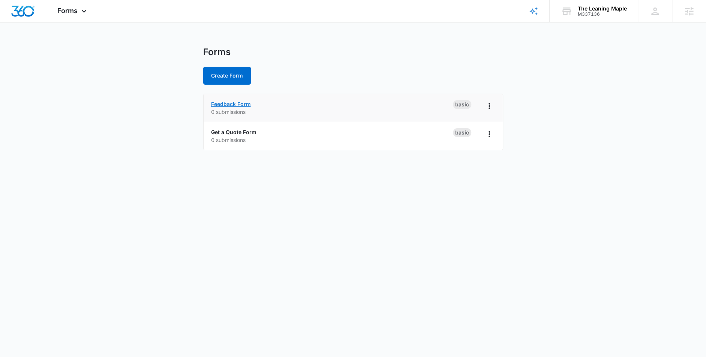
click at [230, 102] on link "Feedback Form" at bounding box center [231, 104] width 40 height 6
click at [226, 130] on link "Get a Quote Form" at bounding box center [233, 132] width 45 height 6
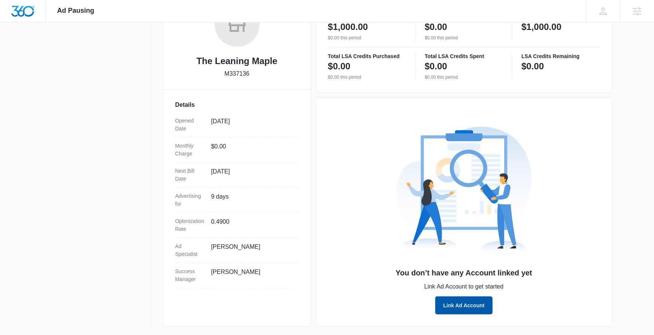
click at [465, 299] on button "Link Ad Account" at bounding box center [464, 305] width 57 height 18
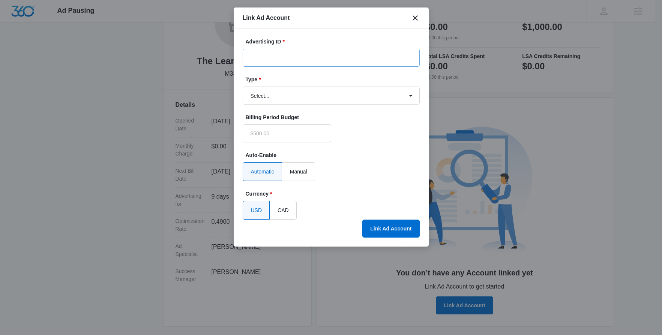
type input "$0.00"
click at [287, 57] on input "Advertising ID *" at bounding box center [331, 58] width 177 height 18
paste input "155-940-0293"
click at [263, 60] on input "155-940-0293" at bounding box center [331, 58] width 177 height 18
type input "155-940-0293"
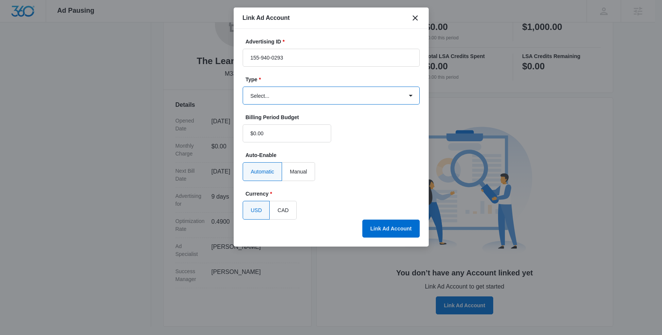
click at [271, 93] on select "Select... Bing Ads Facebook Ads Google Ads" at bounding box center [331, 96] width 177 height 18
select select "google"
click at [243, 87] on select "Select... Bing Ads Facebook Ads Google Ads" at bounding box center [331, 96] width 177 height 18
click at [387, 228] on button "Link Ad Account" at bounding box center [390, 229] width 57 height 18
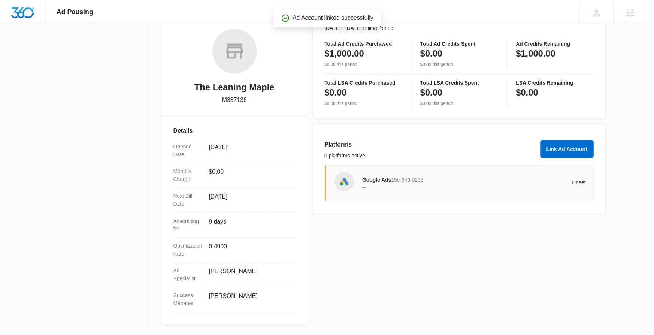
scroll to position [115, 0]
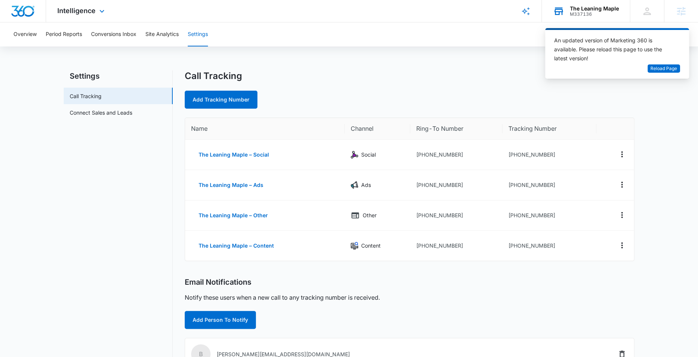
click at [578, 10] on div "The Leaning Maple" at bounding box center [594, 9] width 49 height 6
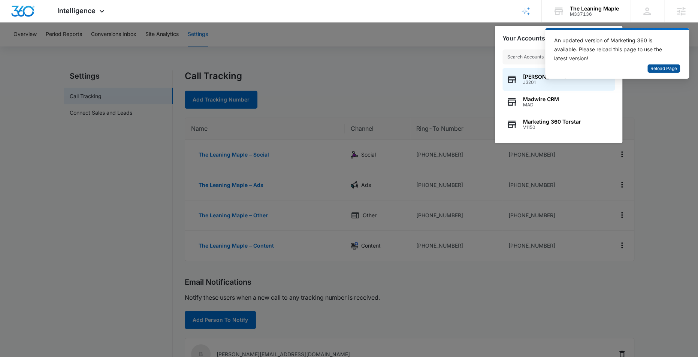
click at [658, 69] on span "Reload Page" at bounding box center [664, 68] width 27 height 7
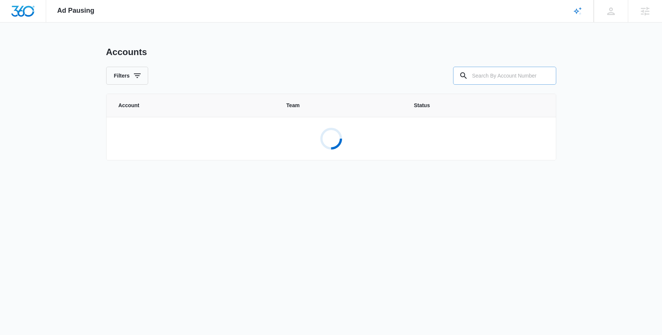
click at [500, 75] on input "text" at bounding box center [504, 76] width 103 height 18
paste input "[EMAIL_ADDRESS][DOMAIN_NAME]"
type input "[EMAIL_ADDRESS][DOMAIN_NAME]"
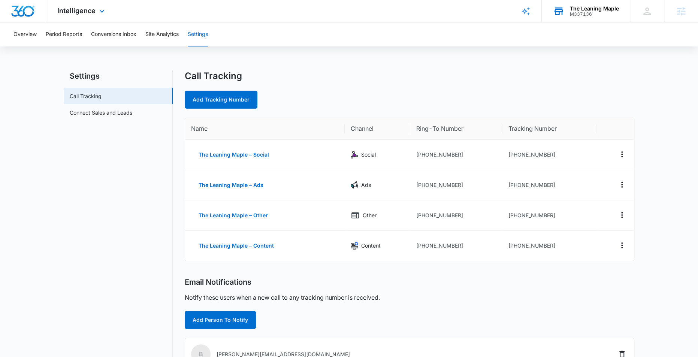
click at [605, 17] on div "The Leaning Maple M337136 Your Accounts View All" at bounding box center [586, 11] width 88 height 22
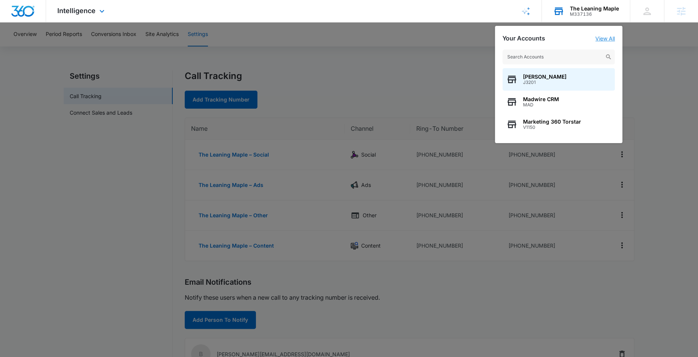
click at [608, 37] on link "View All" at bounding box center [605, 38] width 19 height 6
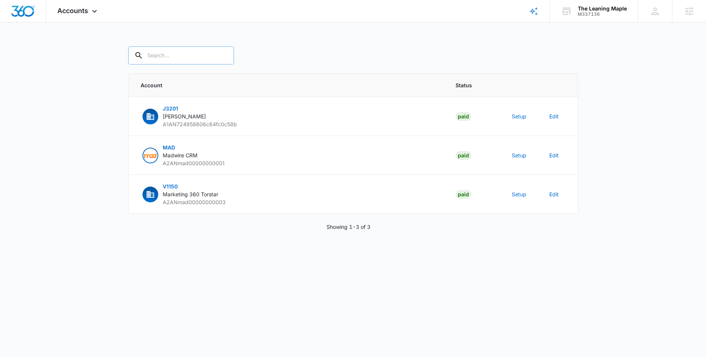
click at [146, 53] on input "text" at bounding box center [181, 55] width 106 height 18
paste input "M337136"
type input "M337136"
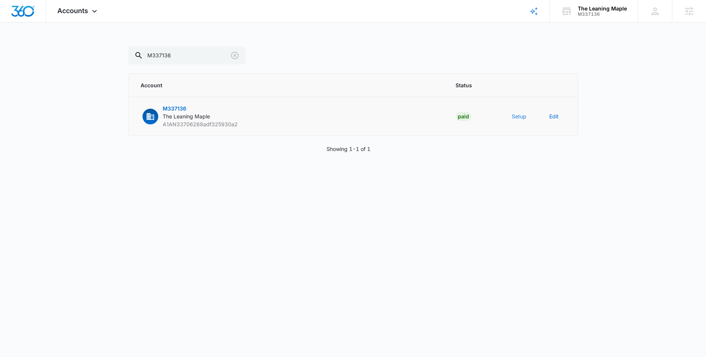
click at [520, 118] on button "Setup" at bounding box center [519, 116] width 15 height 8
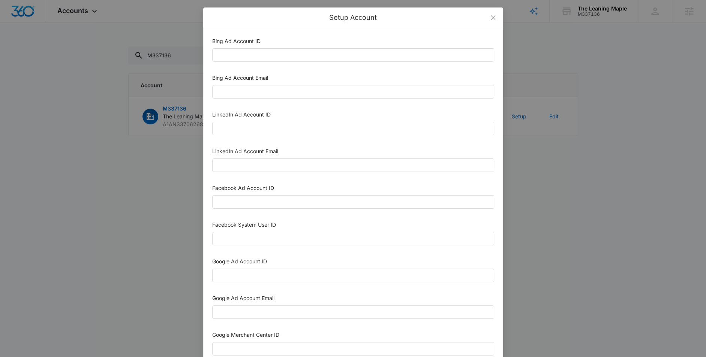
scroll to position [307, 0]
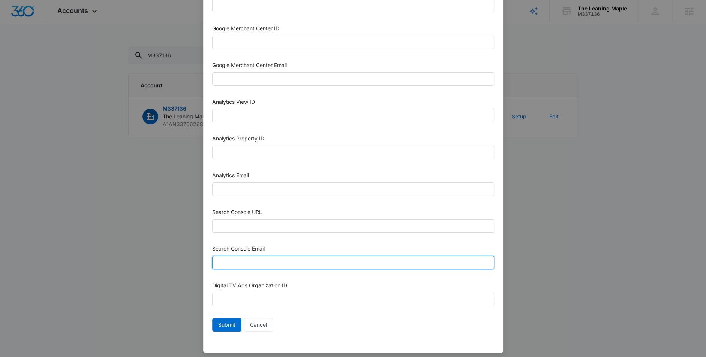
click at [247, 258] on input "Search Console Email" at bounding box center [353, 262] width 282 height 13
paste input "M360+Accounts1019@madwiremedia.com"
type input "M360+Accounts1019@madwiremedia.com"
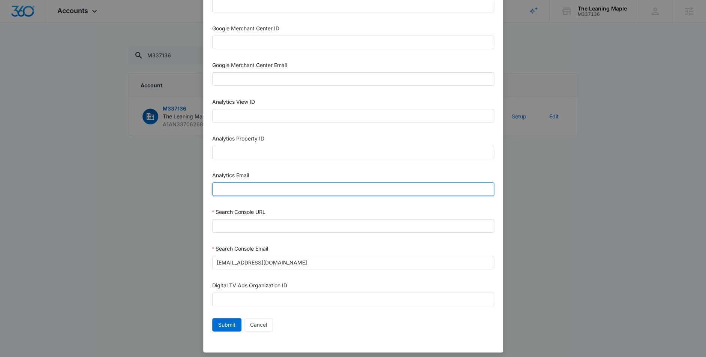
click at [253, 183] on input "Analytics Email" at bounding box center [353, 189] width 282 height 13
paste input "M360+Accounts1019@madwiremedia.com"
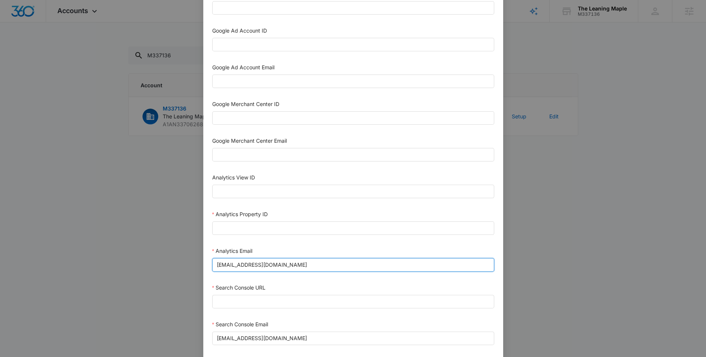
scroll to position [177, 0]
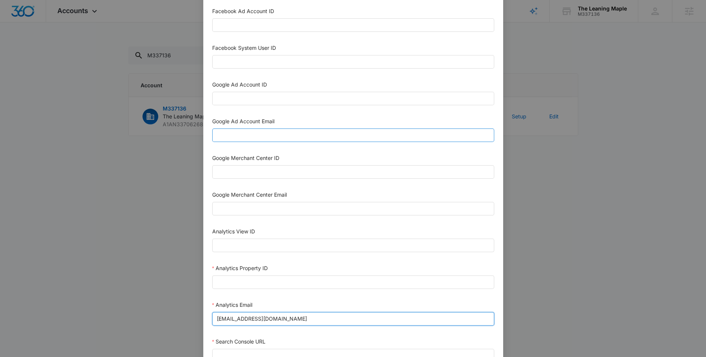
type input "M360+Accounts1019@madwiremedia.com"
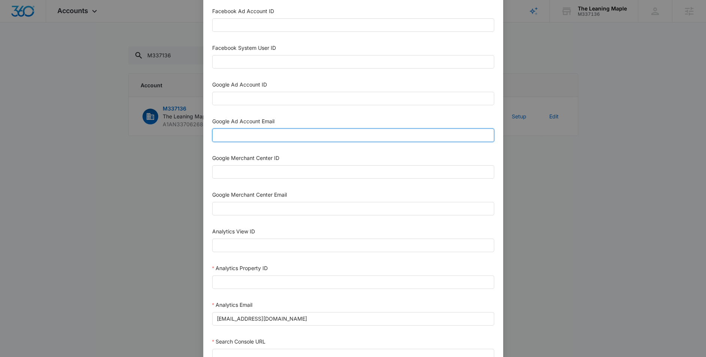
click at [258, 136] on input "Google Ad Account Email" at bounding box center [353, 135] width 282 height 13
paste input "M360+Accounts1019@madwiremedia.com"
type input "M360+Accounts1019@madwiremedia.com"
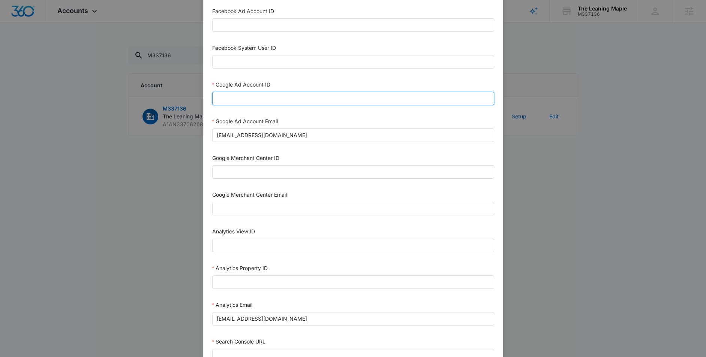
click at [260, 94] on input "Google Ad Account ID" at bounding box center [353, 98] width 282 height 13
paste input "155-940-0293"
click at [224, 99] on input "155-940-0293" at bounding box center [353, 98] width 282 height 13
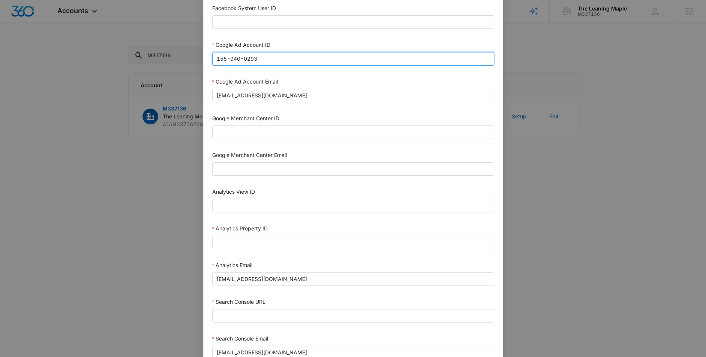
scroll to position [234, 0]
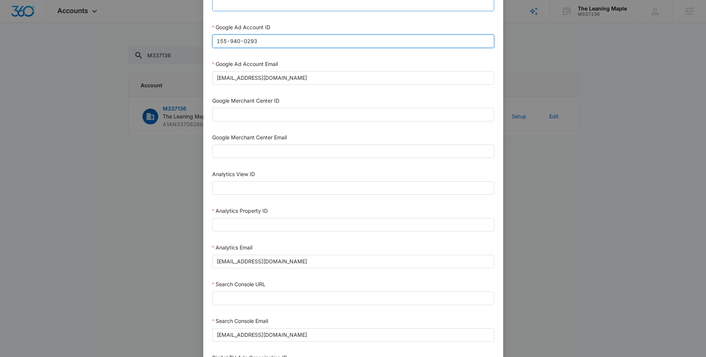
type input "155-940-0293"
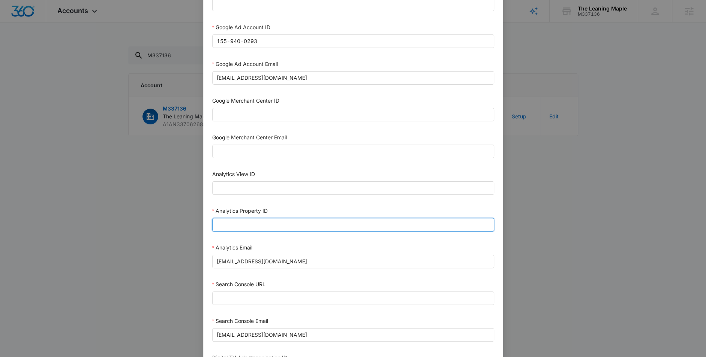
click at [247, 223] on input "Analytics Property ID" at bounding box center [353, 224] width 282 height 13
paste input "503913067"
type input "503913067"
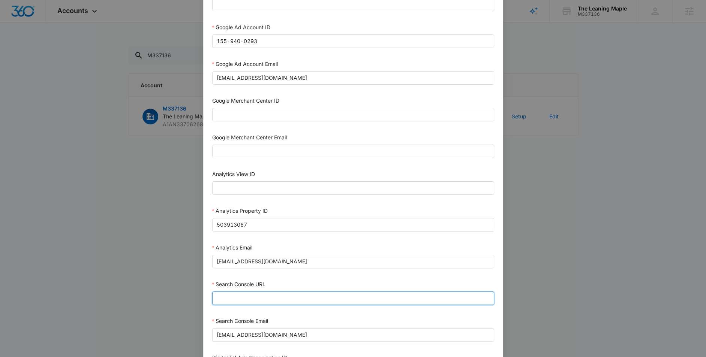
click at [271, 298] on input "Search Console URL" at bounding box center [353, 298] width 282 height 13
paste input "https://theleaningmaple.com/"
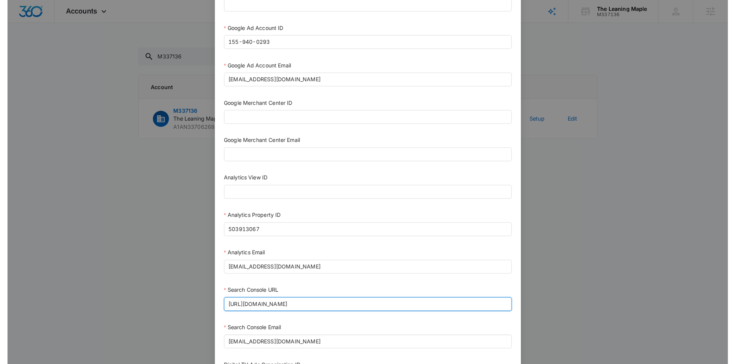
scroll to position [307, 0]
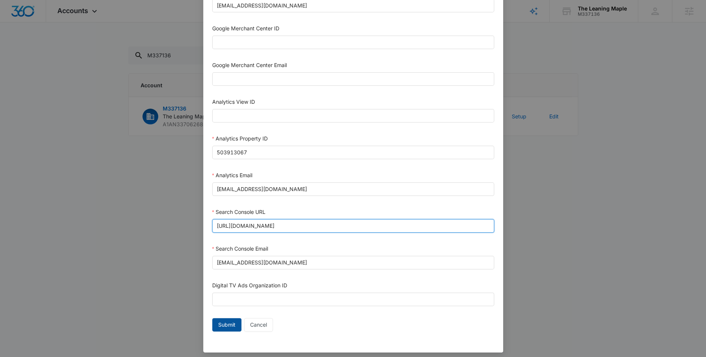
type input "https://theleaningmaple.com/"
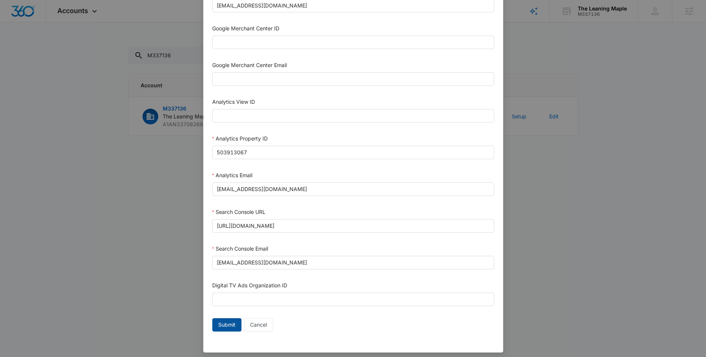
click at [220, 324] on span "Submit" at bounding box center [226, 325] width 17 height 8
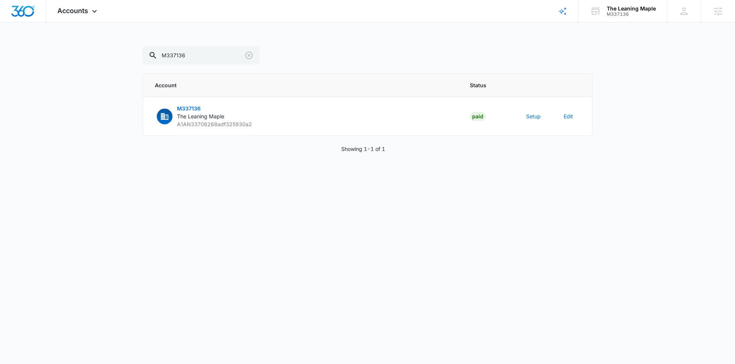
scroll to position [292, 0]
